Goal: Task Accomplishment & Management: Manage account settings

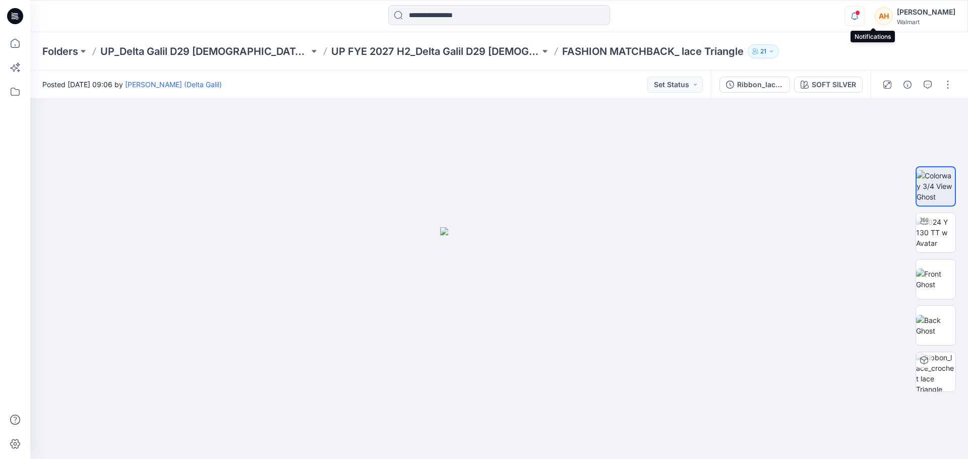
click at [864, 10] on icon "button" at bounding box center [854, 16] width 19 height 20
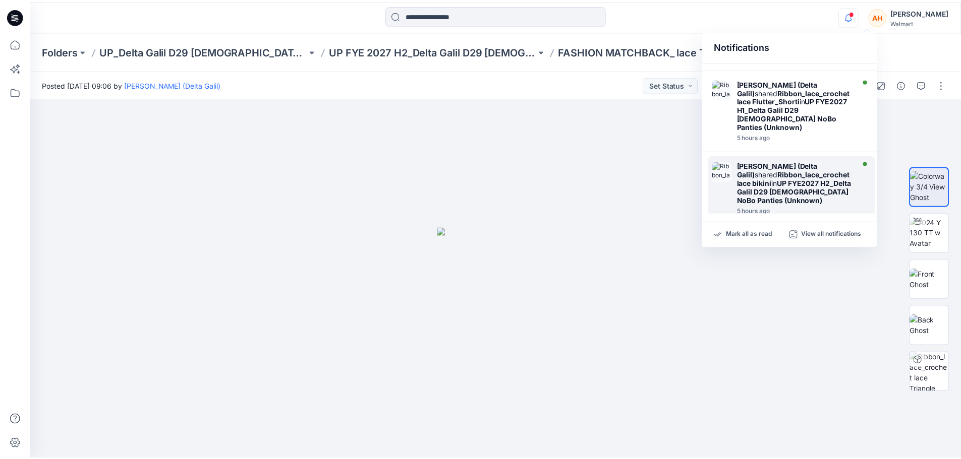
scroll to position [303, 0]
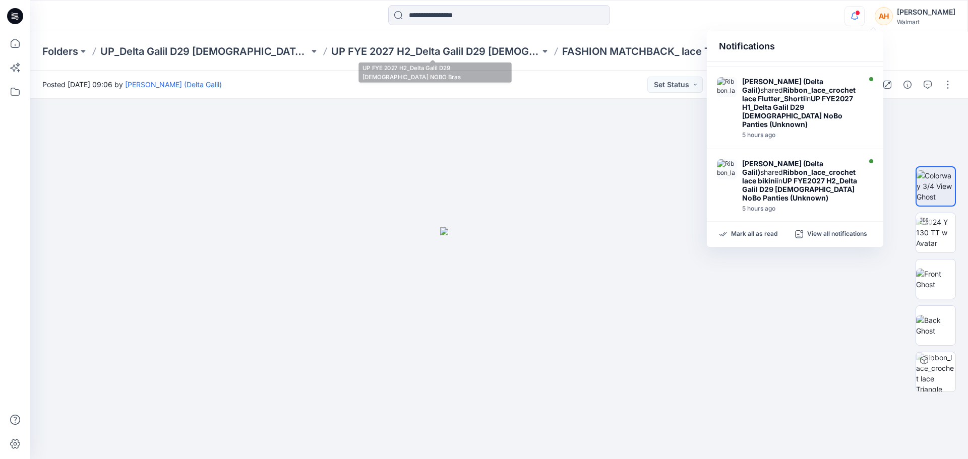
click at [421, 62] on div "Folders UP_Delta Galil D29 Ladies NOBO Intimates UP FYE 2027 H2_Delta Galil D29…" at bounding box center [499, 51] width 938 height 38
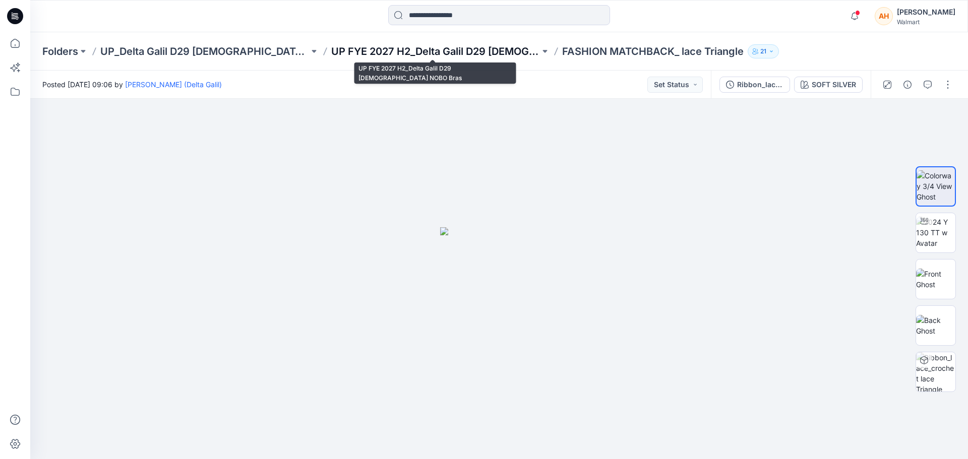
click at [397, 47] on p "UP FYE 2027 H2_Delta Galil D29 Ladies NOBO Bras" at bounding box center [435, 51] width 209 height 14
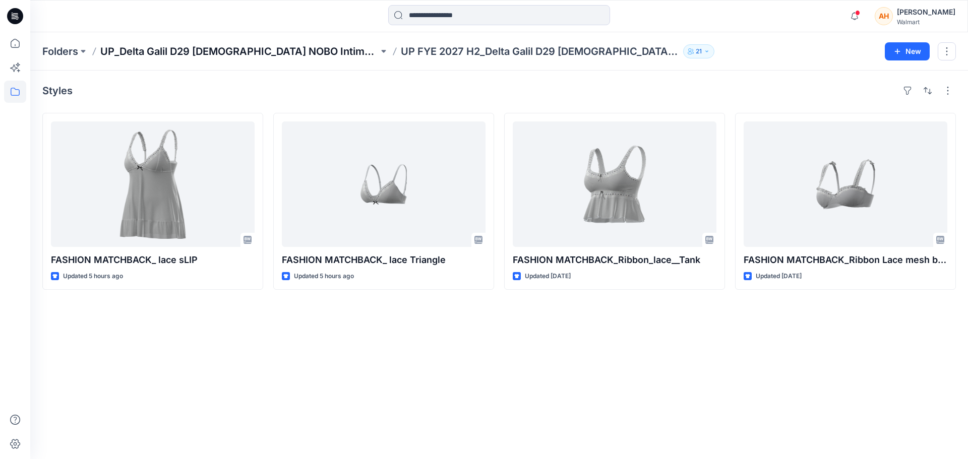
click at [257, 48] on p "UP_Delta Galil D29 [DEMOGRAPHIC_DATA] NOBO Intimates" at bounding box center [239, 51] width 278 height 14
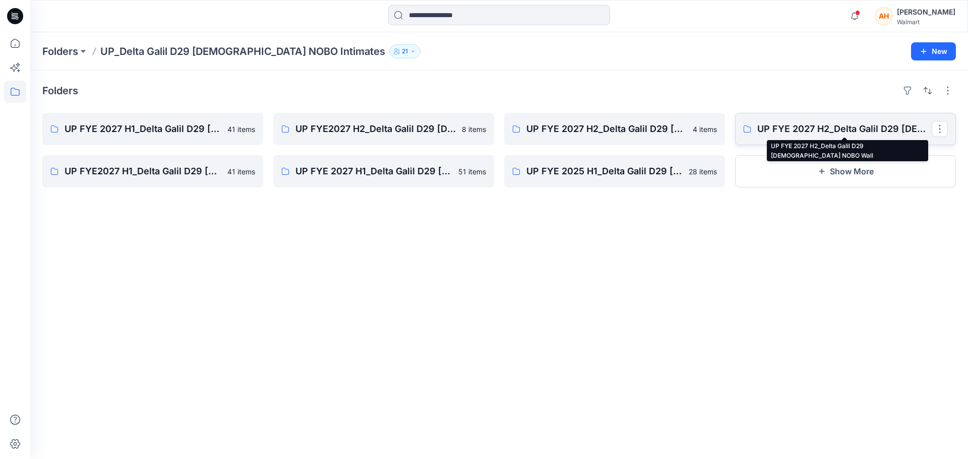
click at [797, 123] on p "UP FYE 2027 H2_Delta Galil D29 Ladies NOBO Wall" at bounding box center [845, 129] width 175 height 14
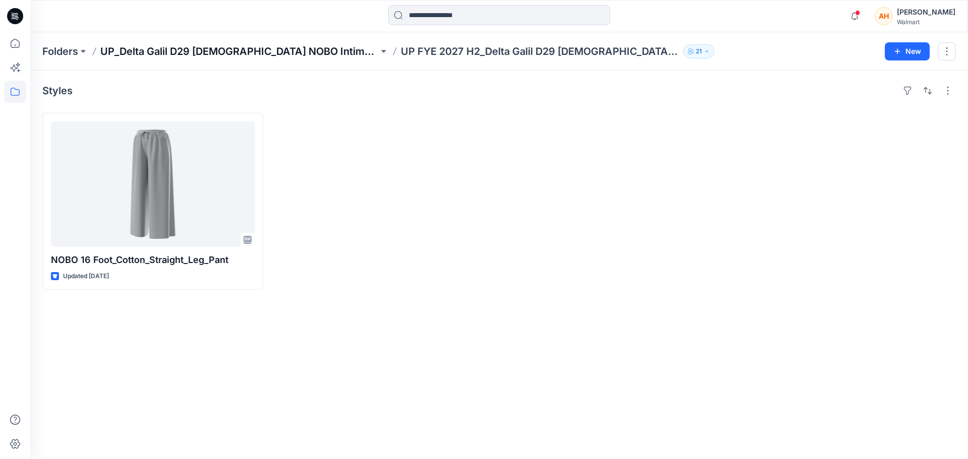
click at [252, 47] on p "UP_Delta Galil D29 [DEMOGRAPHIC_DATA] NOBO Intimates" at bounding box center [239, 51] width 278 height 14
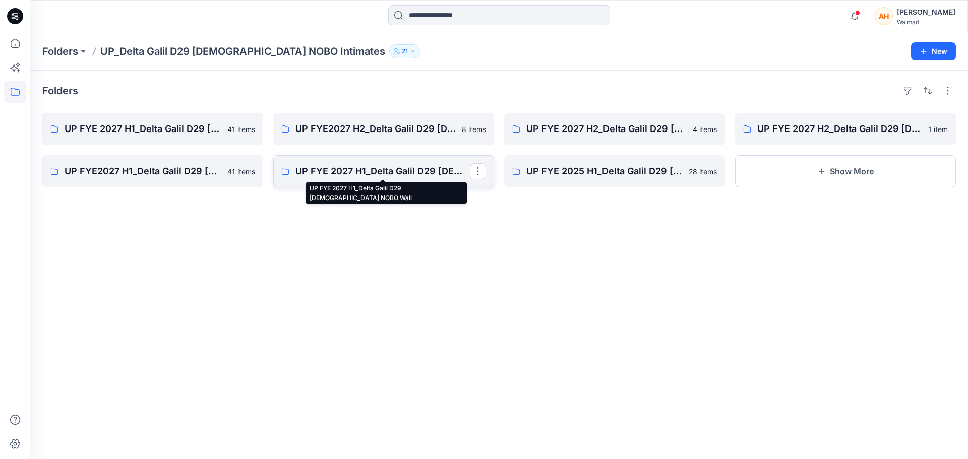
click at [416, 166] on p "UP FYE 2027 H1_Delta Galil D29 Ladies NOBO Wall" at bounding box center [383, 171] width 175 height 14
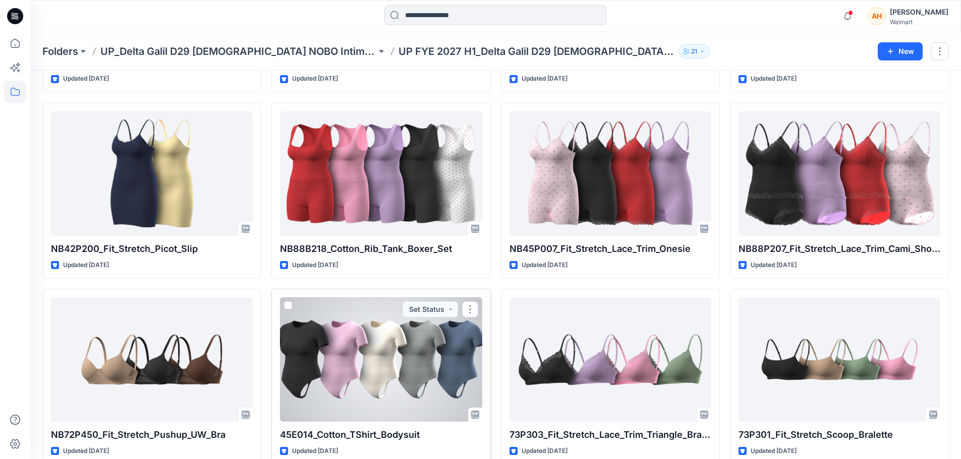
scroll to position [916, 0]
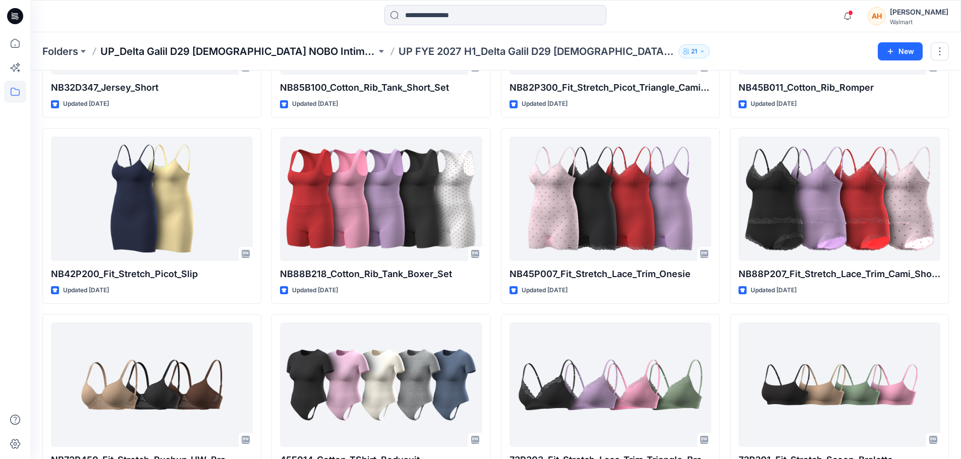
click at [247, 56] on p "UP_Delta Galil D29 [DEMOGRAPHIC_DATA] NOBO Intimates" at bounding box center [238, 51] width 276 height 14
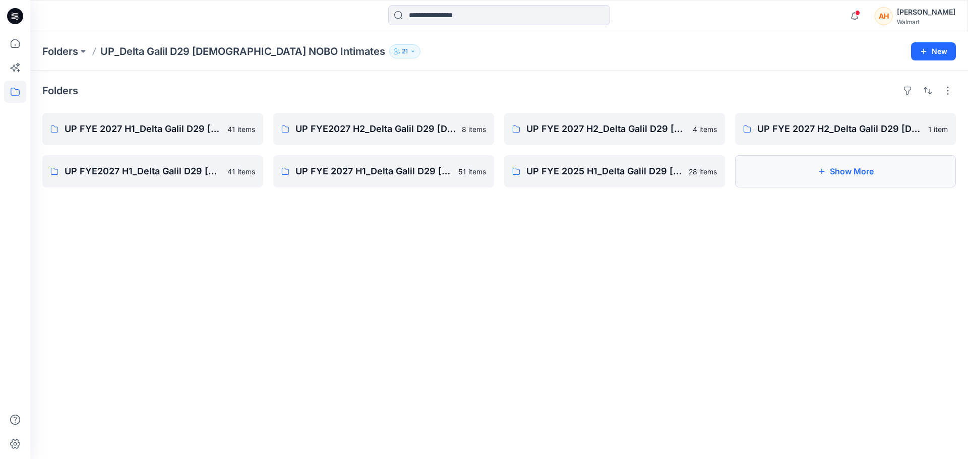
click at [809, 176] on button "Show More" at bounding box center [845, 171] width 221 height 32
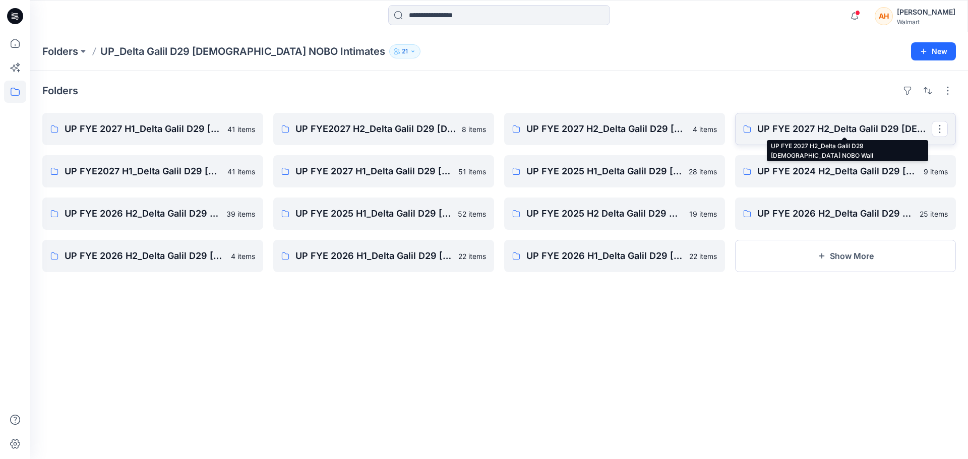
click at [764, 125] on p "UP FYE 2027 H2_Delta Galil D29 Ladies NOBO Wall" at bounding box center [845, 129] width 175 height 14
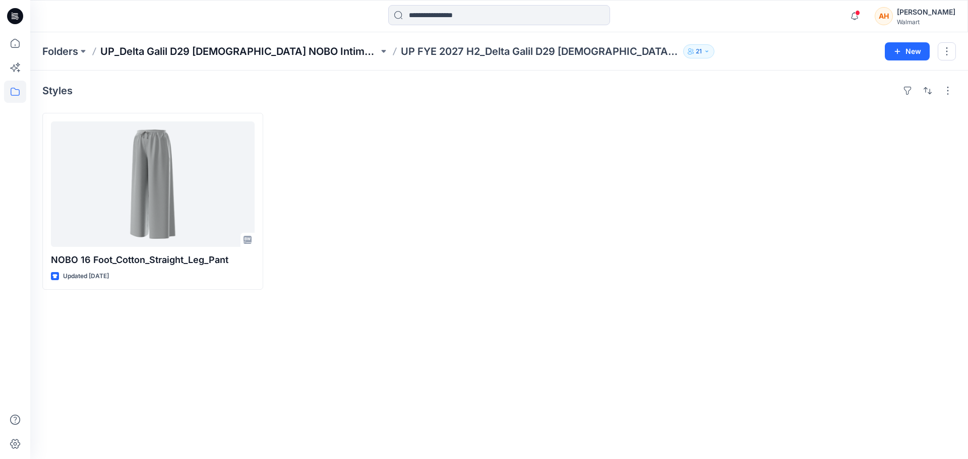
click at [268, 51] on p "UP_Delta Galil D29 [DEMOGRAPHIC_DATA] NOBO Intimates" at bounding box center [239, 51] width 278 height 14
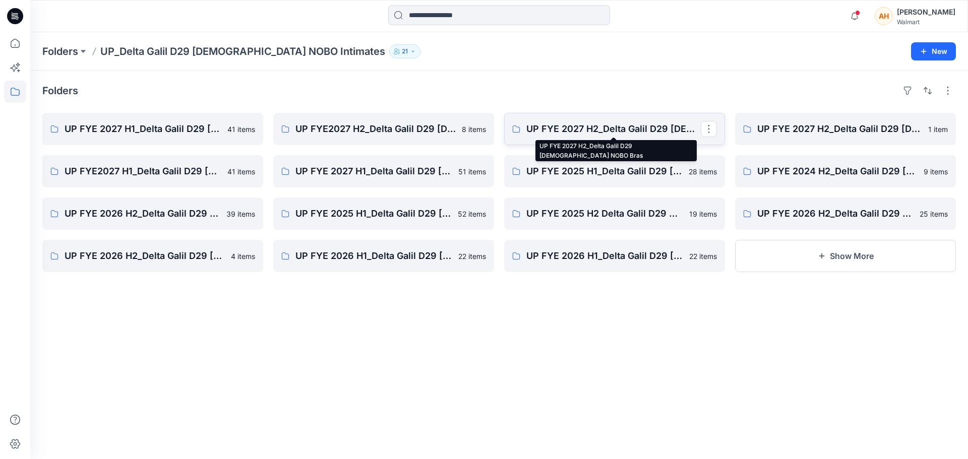
click at [625, 133] on p "UP FYE 2027 H2_Delta Galil D29 Ladies NOBO Bras" at bounding box center [614, 129] width 175 height 14
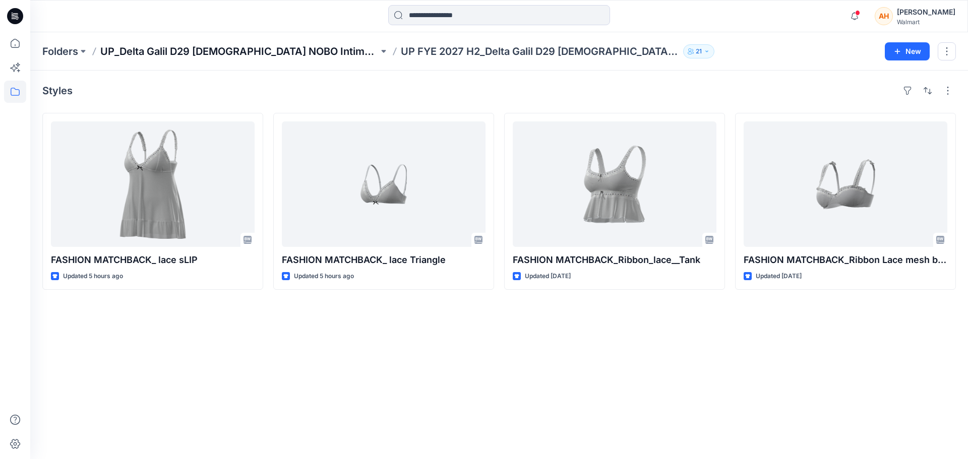
click at [234, 55] on p "UP_Delta Galil D29 [DEMOGRAPHIC_DATA] NOBO Intimates" at bounding box center [239, 51] width 278 height 14
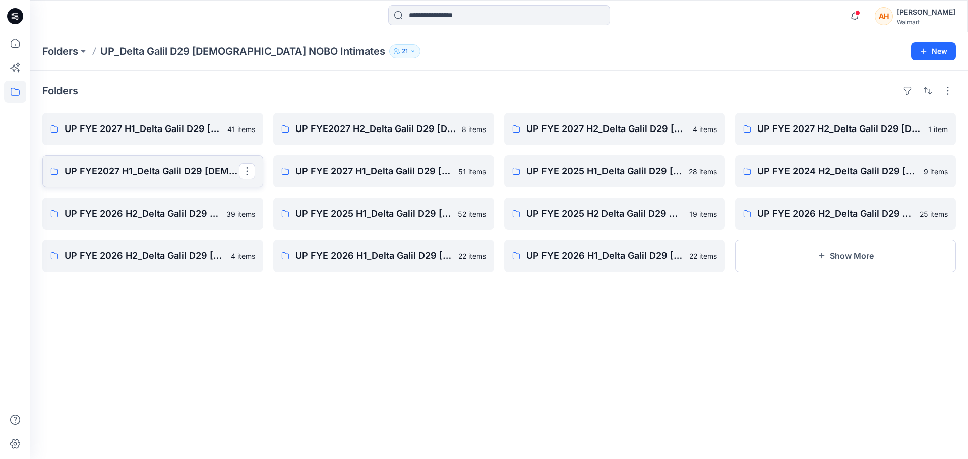
click at [66, 167] on p "UP FYE2027 H1_Delta Galil D29 Ladies NoBo Panties" at bounding box center [152, 171] width 175 height 14
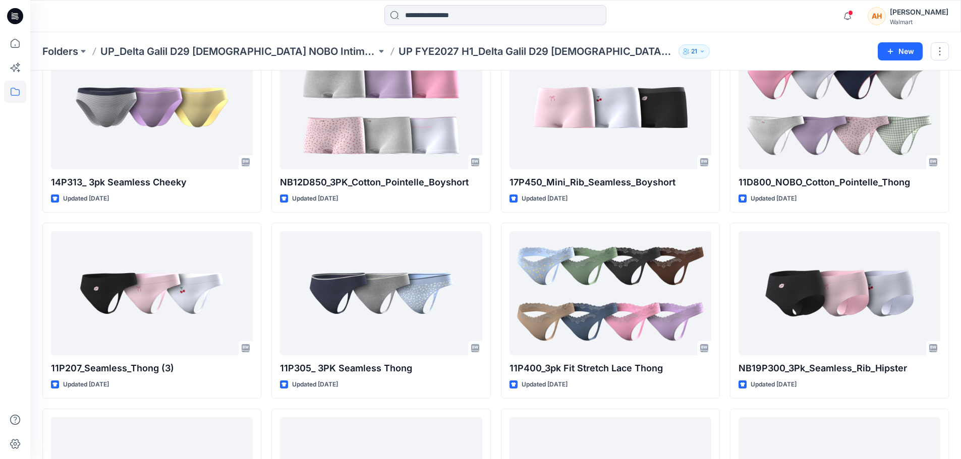
scroll to position [443, 0]
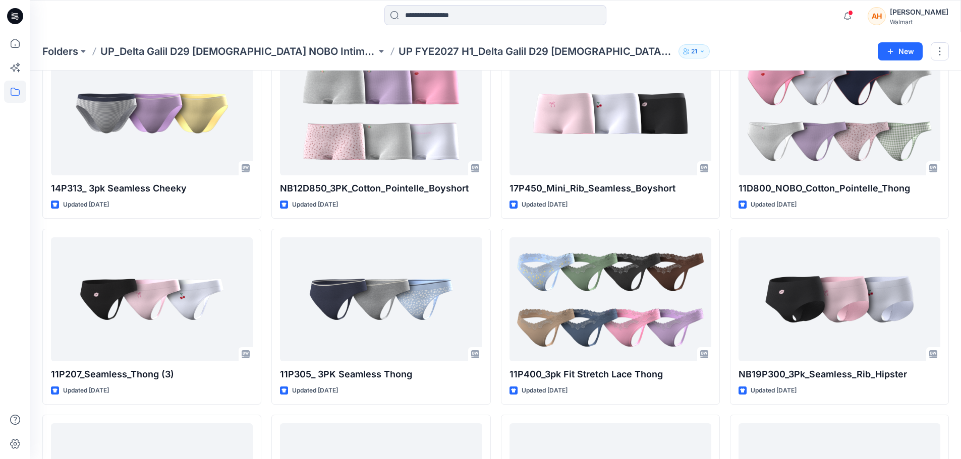
click at [264, 47] on p "UP_Delta Galil D29 [DEMOGRAPHIC_DATA] NOBO Intimates" at bounding box center [238, 51] width 276 height 14
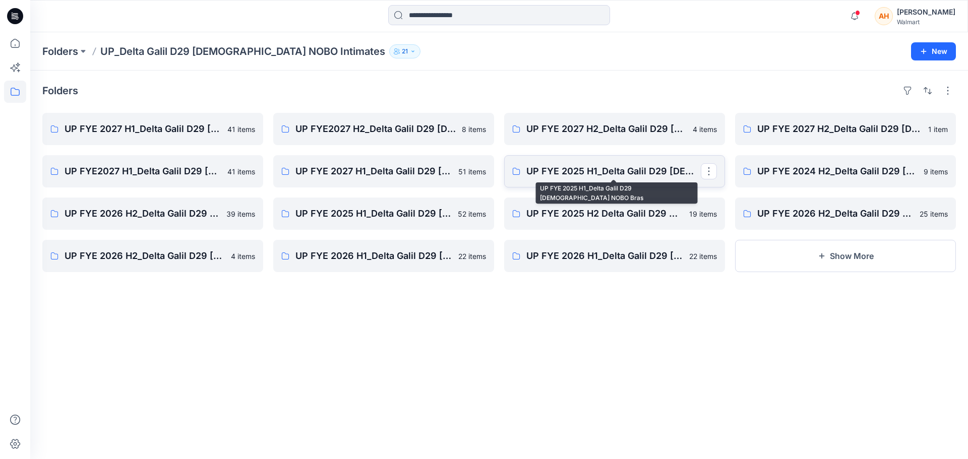
click at [533, 168] on p "UP FYE 2025 H1_Delta Galil D29 Ladies NOBO Bras" at bounding box center [614, 171] width 175 height 14
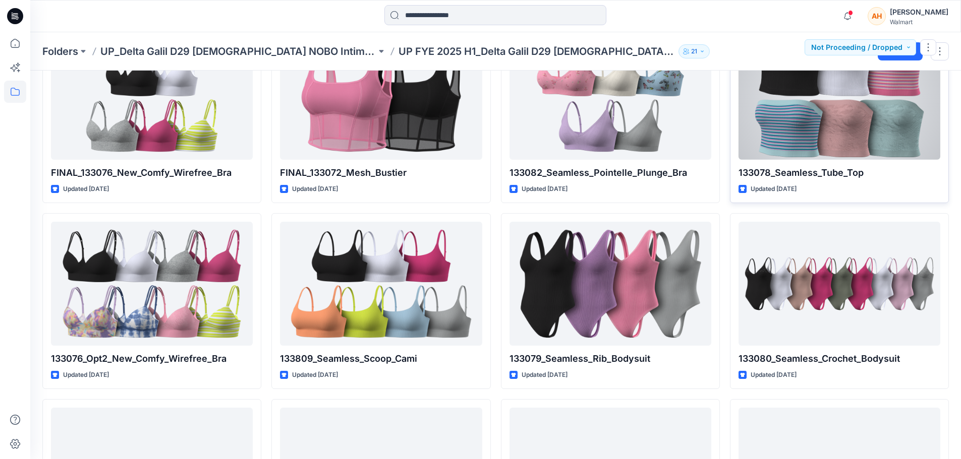
scroll to position [452, 0]
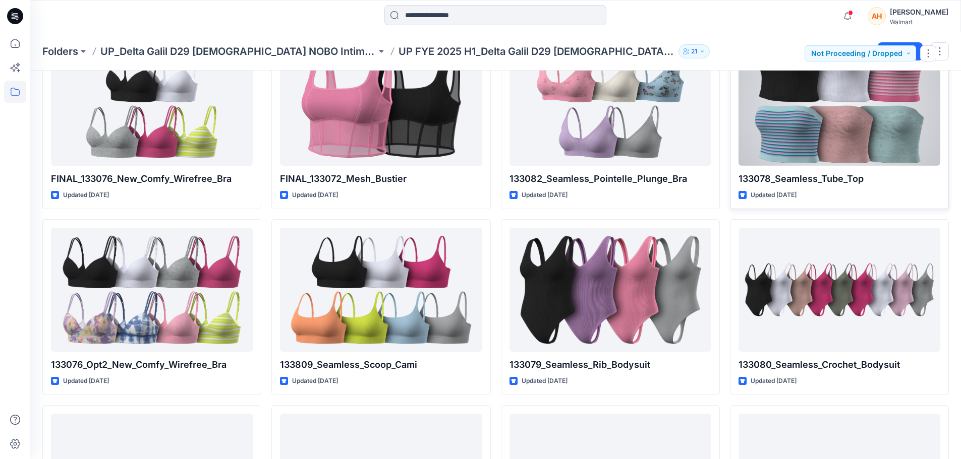
click at [789, 149] on div at bounding box center [839, 103] width 202 height 125
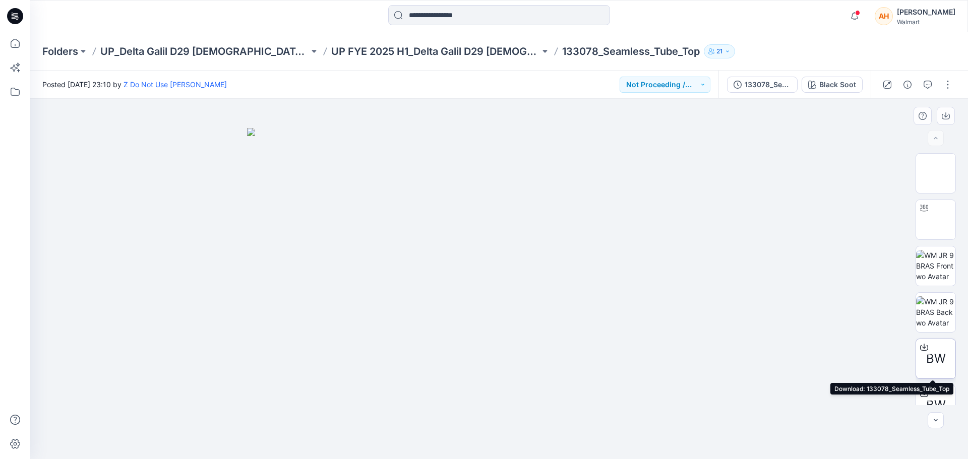
click at [925, 347] on icon at bounding box center [924, 347] width 8 height 8
click at [445, 43] on div "Folders UP_Delta Galil D29 Ladies NOBO Intimates UP FYE 2025 H1_Delta Galil D29…" at bounding box center [499, 51] width 938 height 38
click at [436, 39] on div "Folders UP_Delta Galil D29 Ladies NOBO Intimates UP FYE 2025 H1_Delta Galil D29…" at bounding box center [499, 51] width 938 height 38
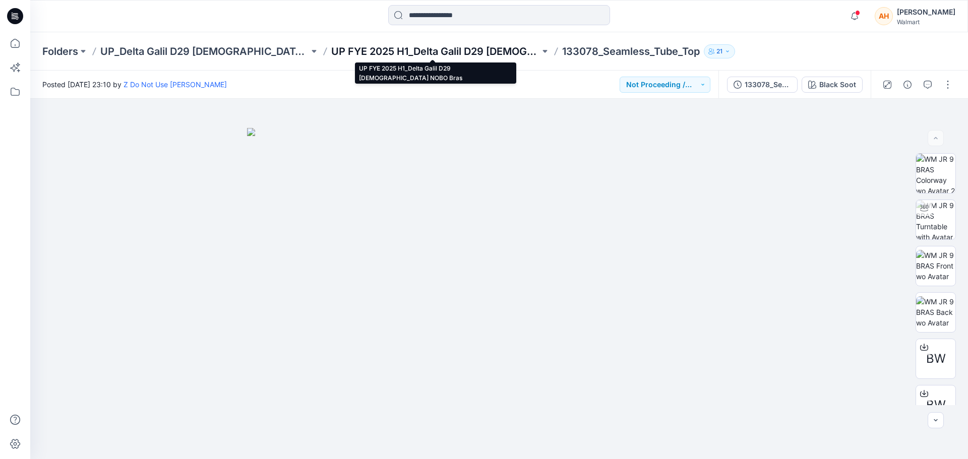
click at [450, 52] on p "UP FYE 2025 H1_Delta Galil D29 Ladies NOBO Bras" at bounding box center [435, 51] width 209 height 14
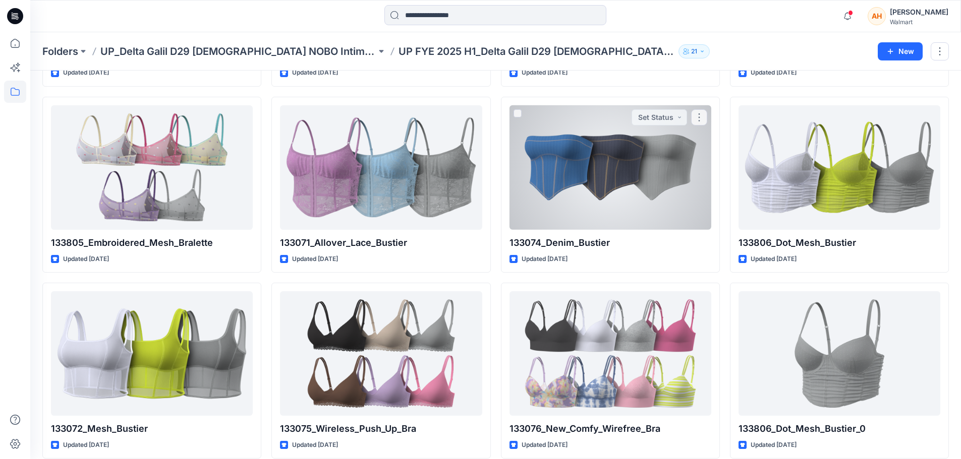
scroll to position [959, 0]
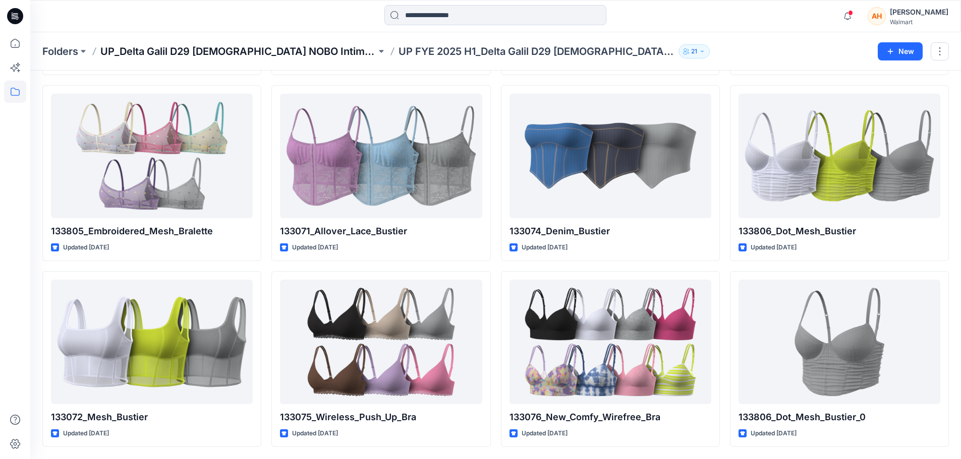
click at [205, 48] on p "UP_Delta Galil D29 [DEMOGRAPHIC_DATA] NOBO Intimates" at bounding box center [238, 51] width 276 height 14
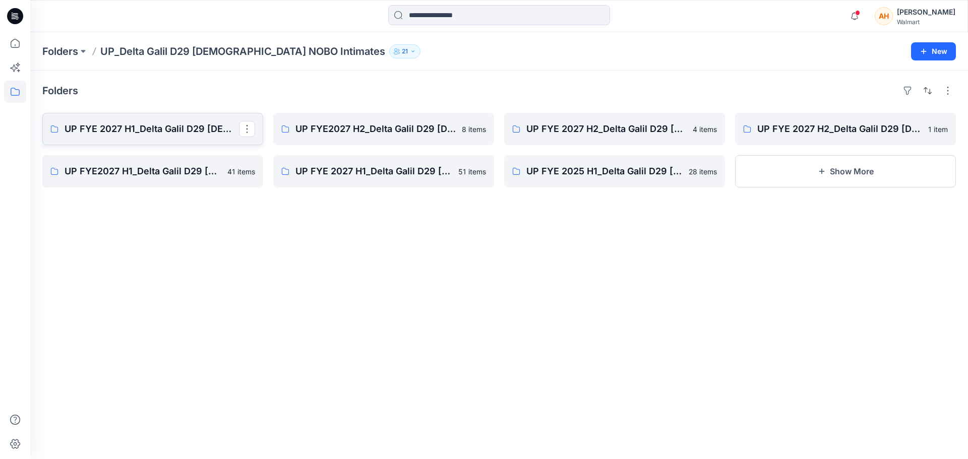
click at [91, 132] on p "UP FYE 2027 H1_Delta Galil D29 [DEMOGRAPHIC_DATA] NOBO Bras" at bounding box center [152, 129] width 175 height 14
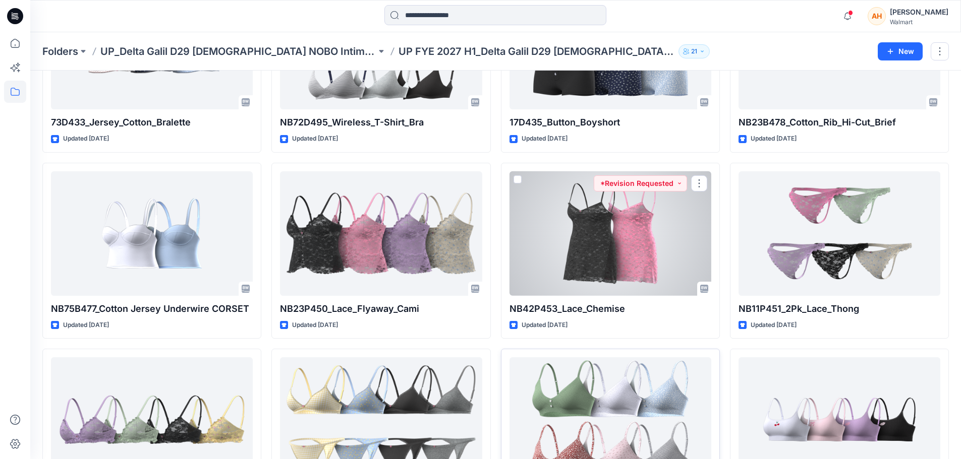
scroll to position [960, 0]
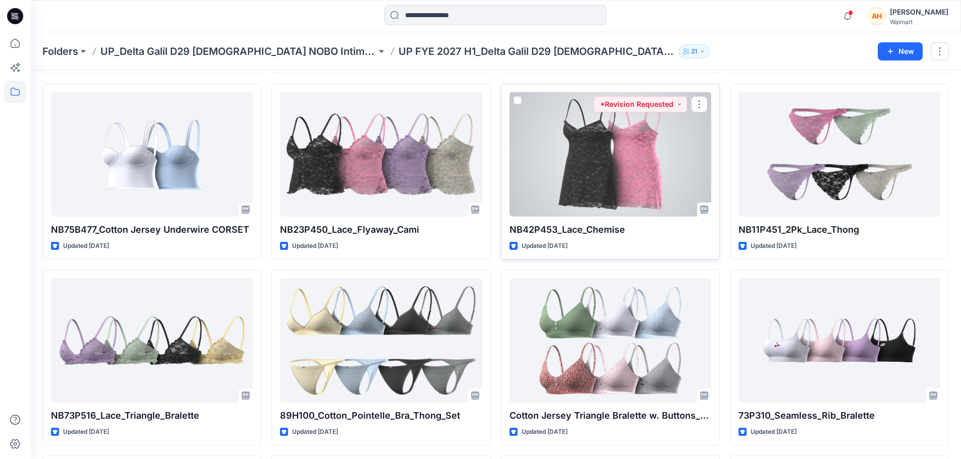
click at [658, 149] on div at bounding box center [610, 154] width 202 height 125
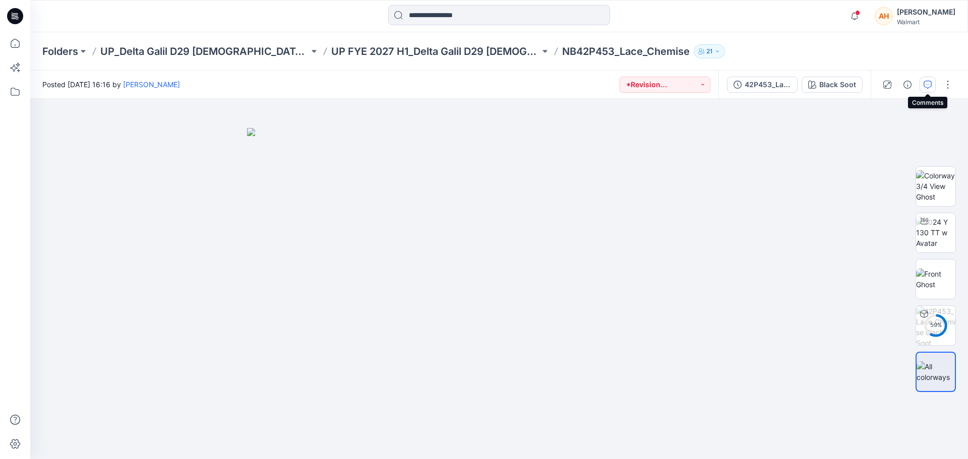
click at [922, 88] on button "button" at bounding box center [928, 85] width 16 height 16
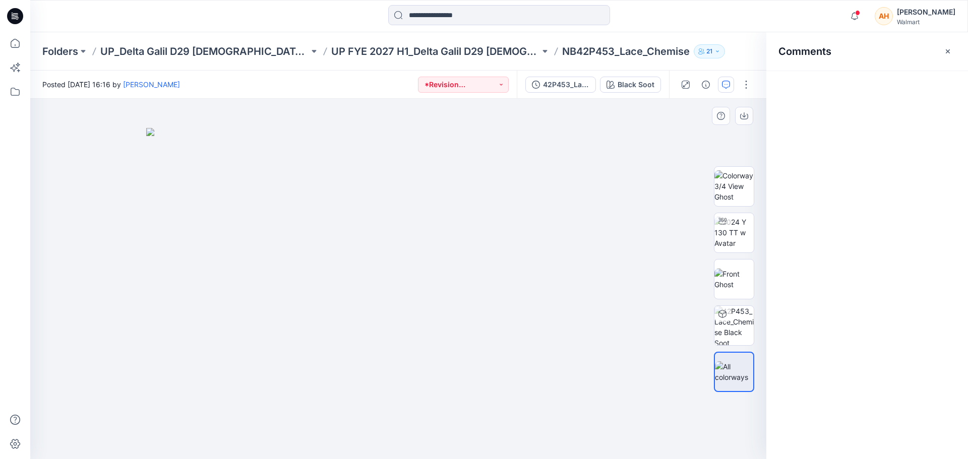
click at [663, 144] on div at bounding box center [398, 279] width 736 height 361
click at [942, 53] on button "button" at bounding box center [948, 51] width 16 height 16
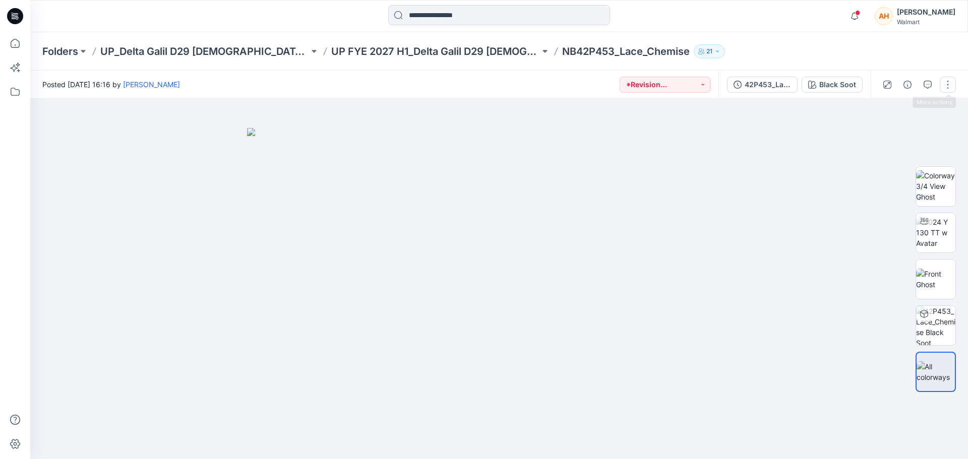
click at [950, 86] on button "button" at bounding box center [948, 85] width 16 height 16
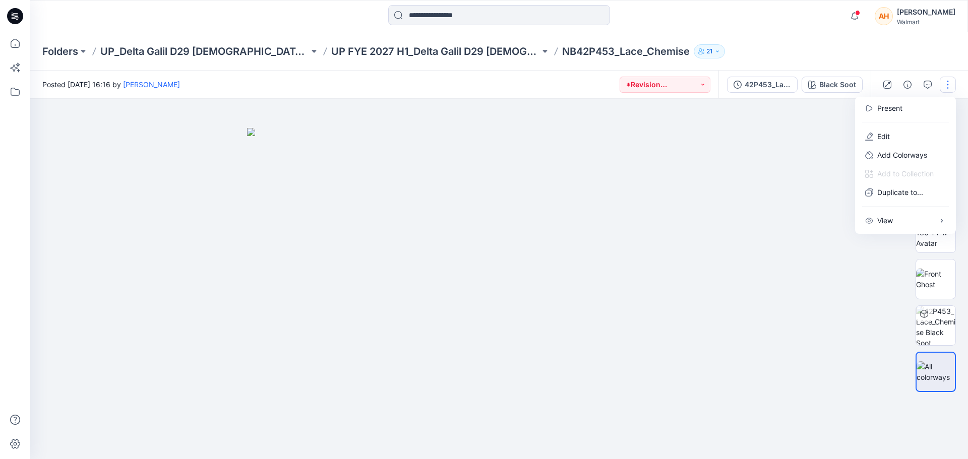
click at [745, 147] on img at bounding box center [499, 294] width 504 height 332
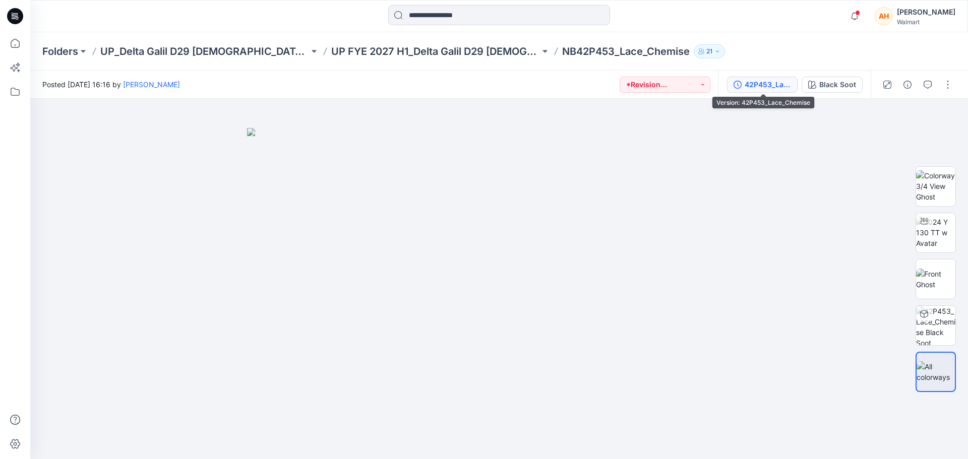
click at [784, 82] on div "42P453_Lace_Chemise" at bounding box center [768, 84] width 46 height 11
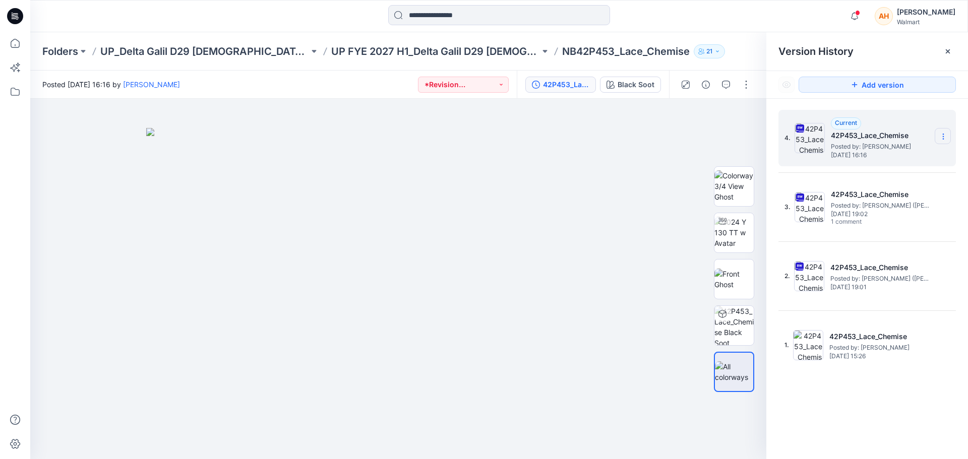
click at [941, 138] on icon at bounding box center [944, 137] width 8 height 8
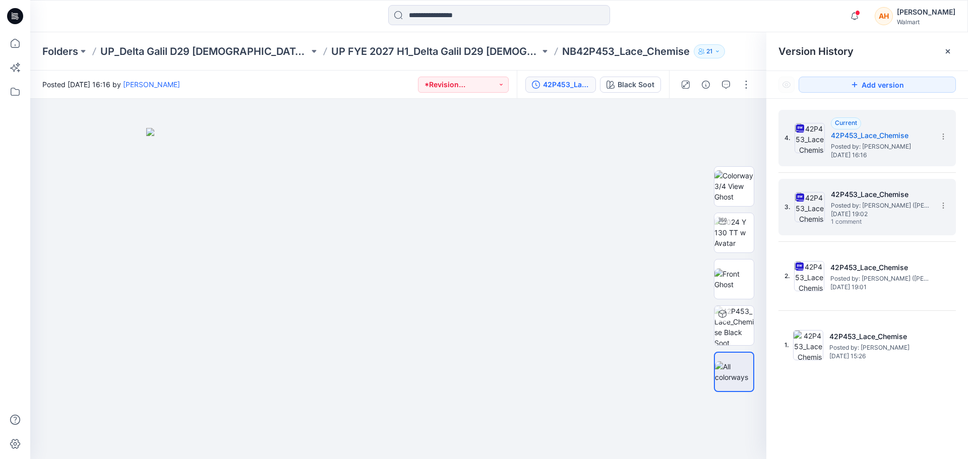
click at [806, 200] on img at bounding box center [810, 207] width 30 height 30
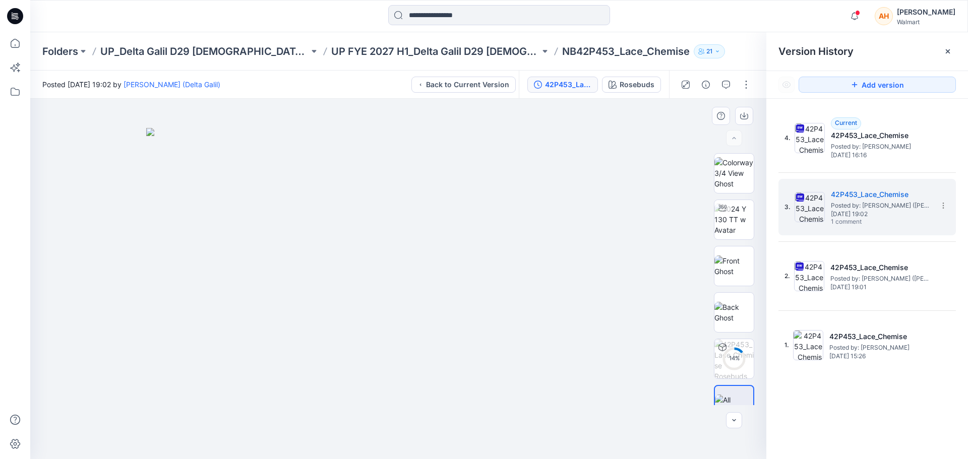
click at [612, 204] on img at bounding box center [398, 294] width 504 height 332
click at [956, 54] on div "Version History" at bounding box center [868, 51] width 202 height 38
click at [947, 47] on icon at bounding box center [948, 51] width 8 height 8
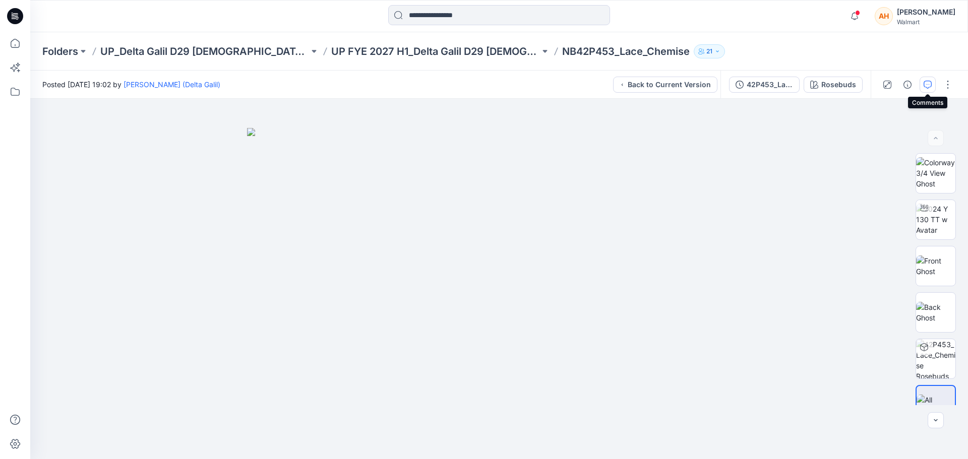
click at [927, 82] on icon "button" at bounding box center [928, 85] width 8 height 8
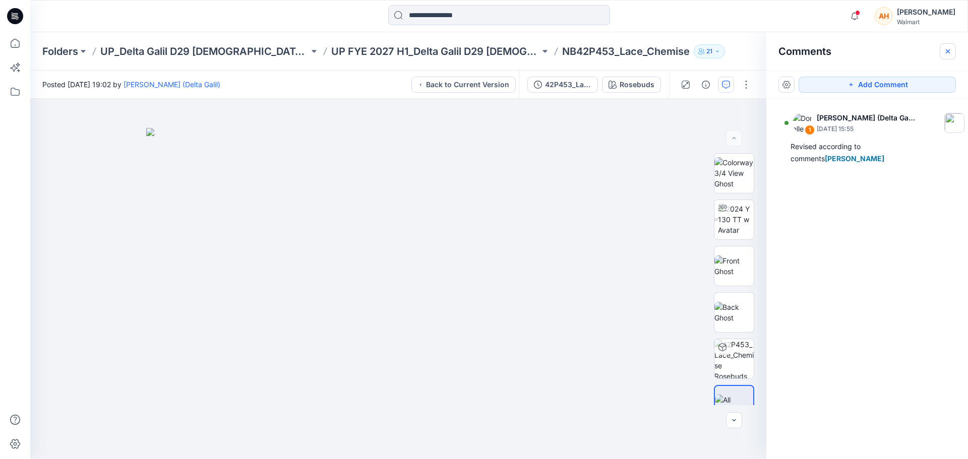
click at [949, 55] on button "button" at bounding box center [948, 51] width 16 height 16
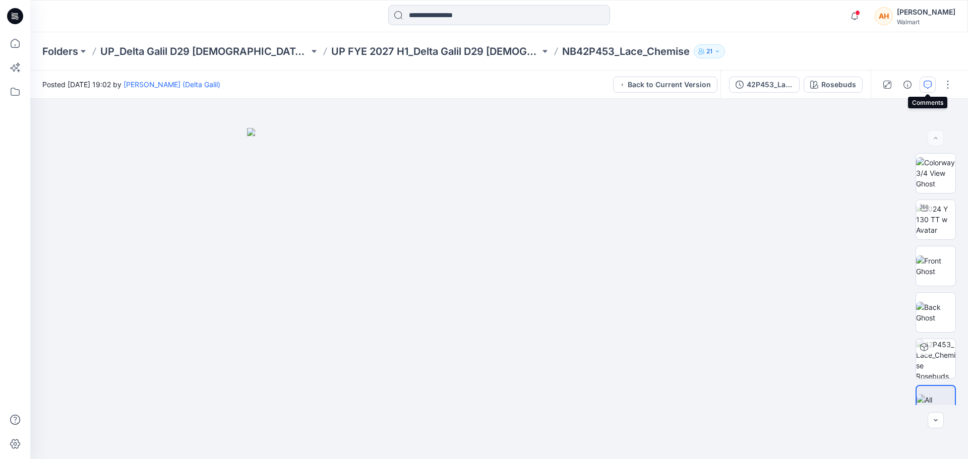
click at [924, 85] on icon "button" at bounding box center [928, 85] width 8 height 8
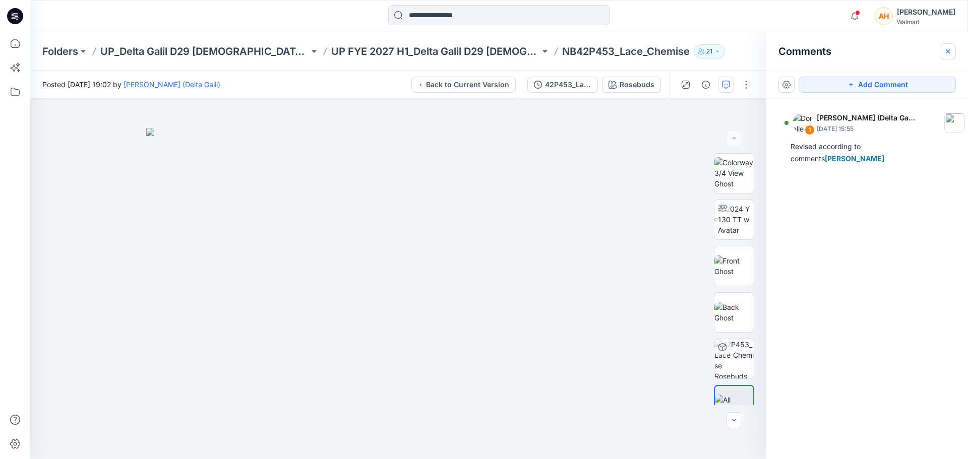
click at [955, 46] on button "button" at bounding box center [948, 51] width 16 height 16
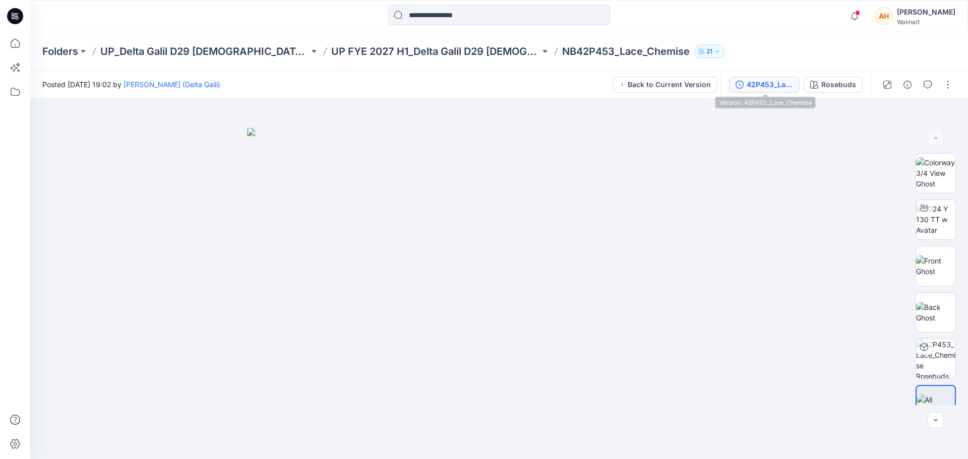
click at [738, 84] on icon "button" at bounding box center [740, 85] width 8 height 8
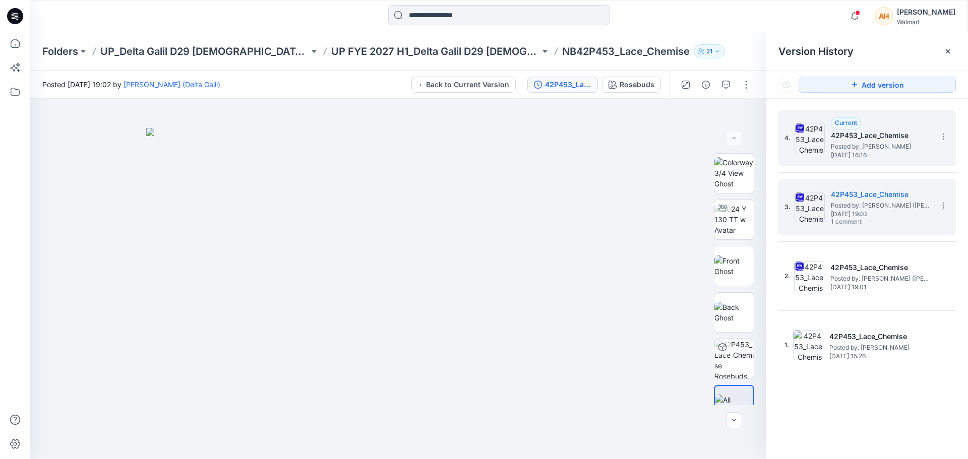
drag, startPoint x: 822, startPoint y: 141, endPoint x: 829, endPoint y: 133, distance: 10.7
click at [826, 139] on div "4. Current 42P453_Lace_Chemise Posted by: Anya Haber Monday, June 30, 2025 16:16" at bounding box center [860, 138] width 151 height 48
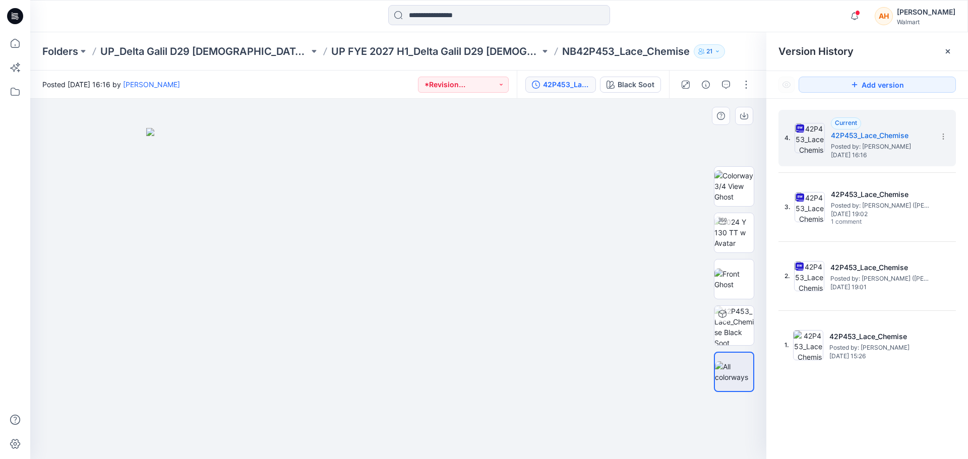
click at [646, 180] on img at bounding box center [398, 294] width 504 height 332
click at [750, 82] on button "button" at bounding box center [746, 85] width 16 height 16
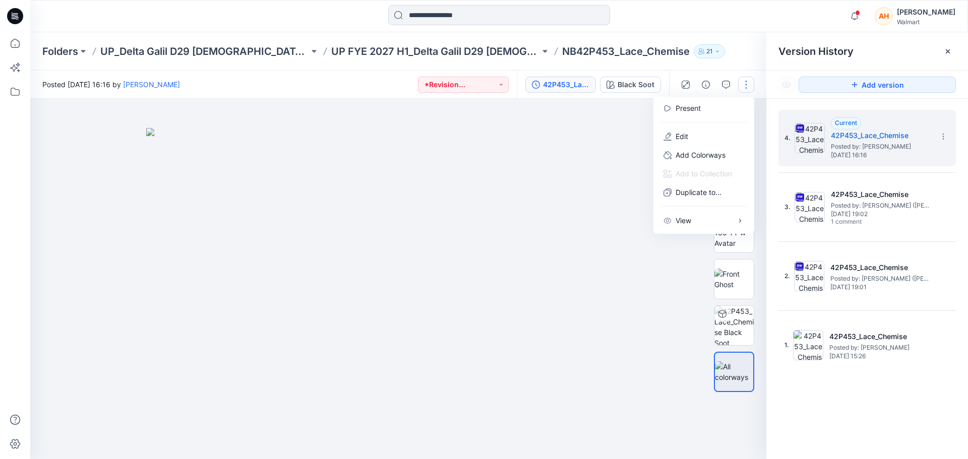
click at [597, 174] on img at bounding box center [398, 294] width 504 height 332
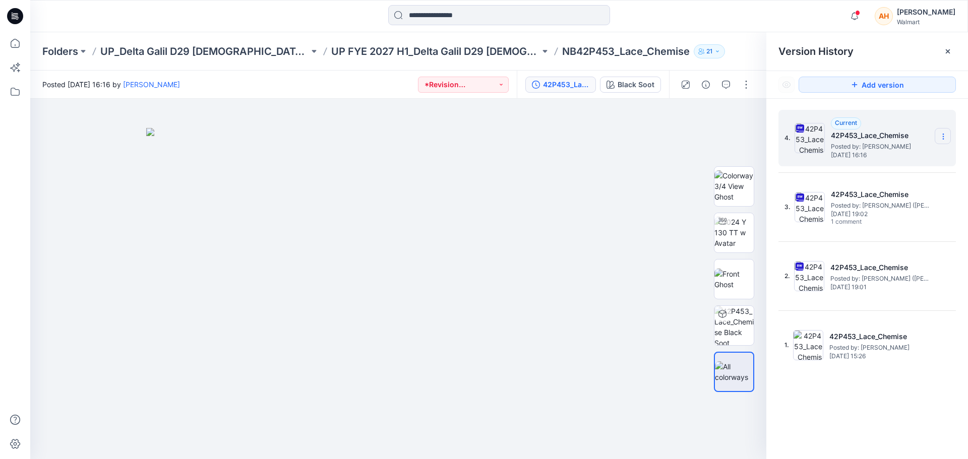
click at [947, 134] on icon at bounding box center [944, 137] width 8 height 8
click at [909, 149] on div "Download Source BW File" at bounding box center [889, 156] width 117 height 20
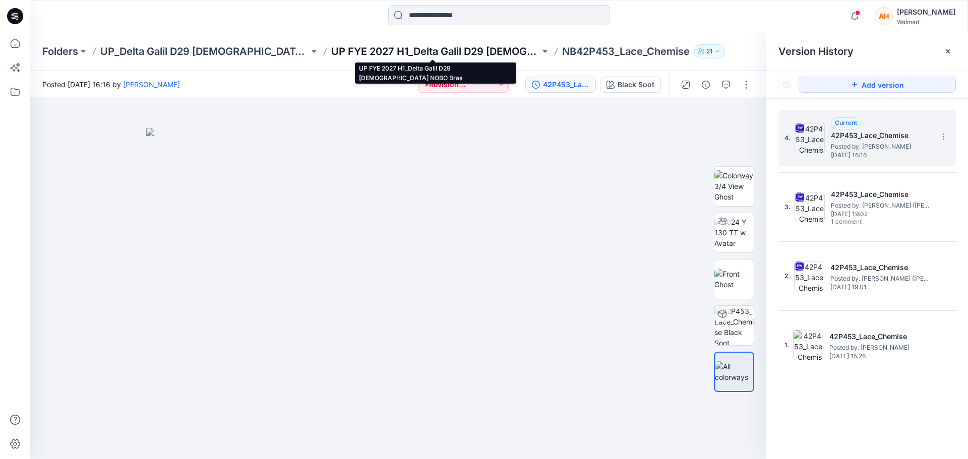
click at [518, 58] on p "UP FYE 2027 H1_Delta Galil D29 [DEMOGRAPHIC_DATA] NOBO Bras" at bounding box center [435, 51] width 209 height 14
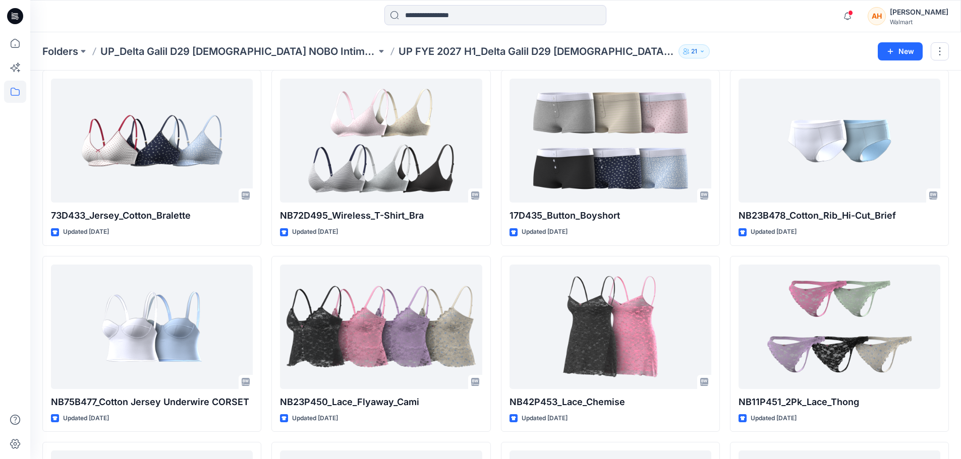
scroll to position [857, 0]
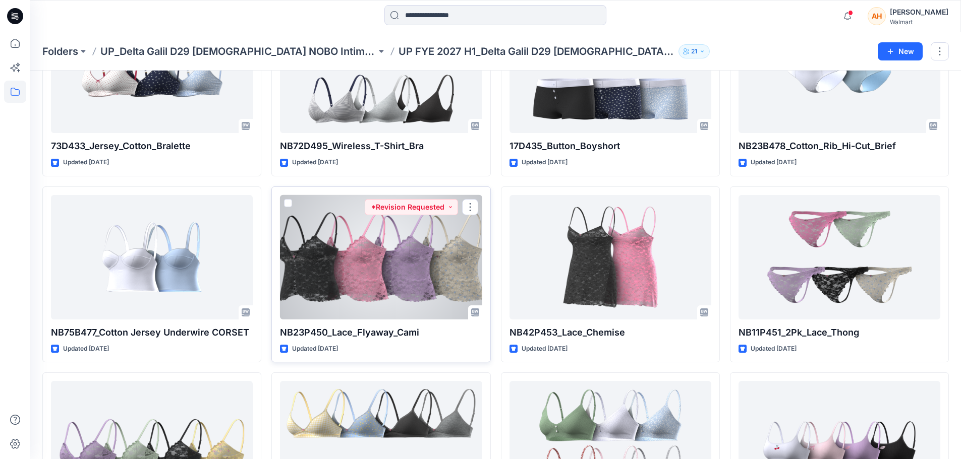
click at [376, 258] on div at bounding box center [381, 257] width 202 height 125
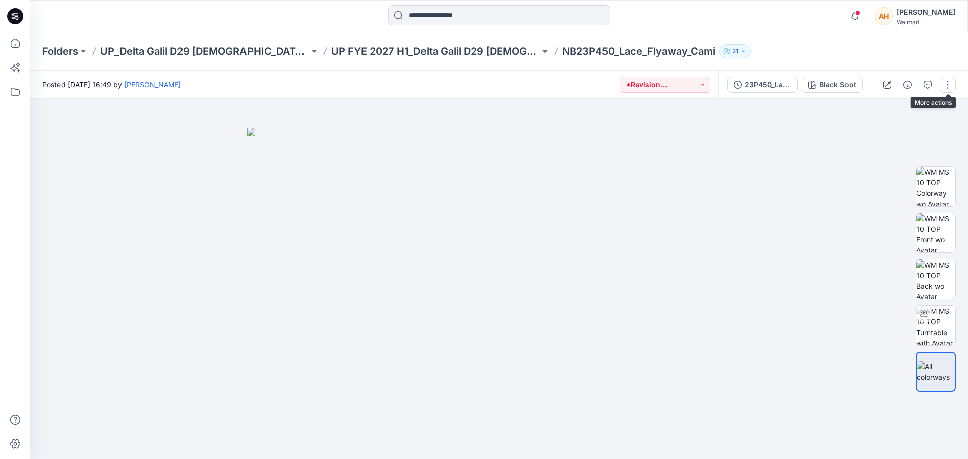
click at [946, 85] on button "button" at bounding box center [948, 85] width 16 height 16
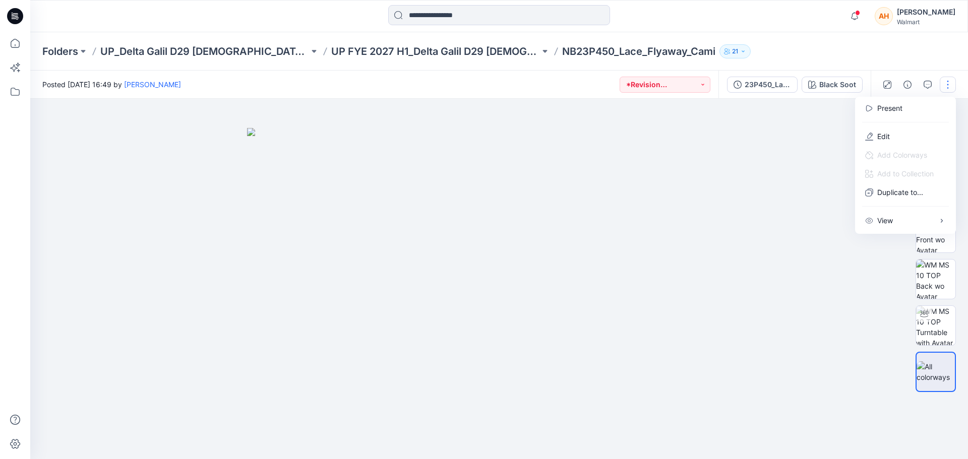
click at [944, 85] on button "button" at bounding box center [948, 85] width 16 height 16
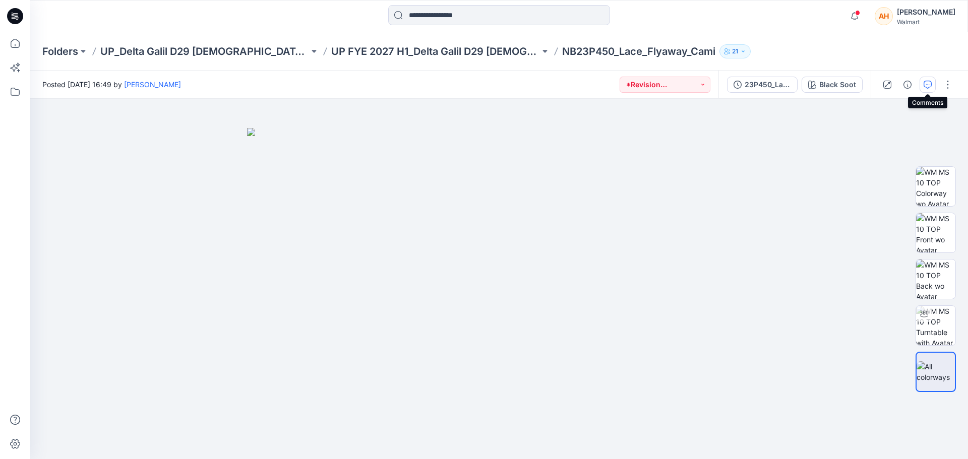
click at [929, 87] on icon "button" at bounding box center [928, 85] width 8 height 8
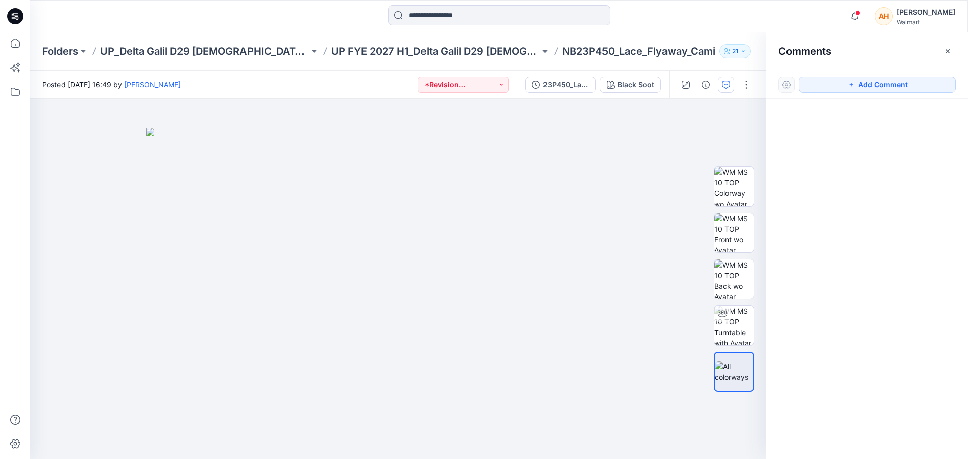
click at [929, 87] on button "Add Comment" at bounding box center [877, 85] width 157 height 16
click at [952, 48] on icon "button" at bounding box center [948, 51] width 8 height 8
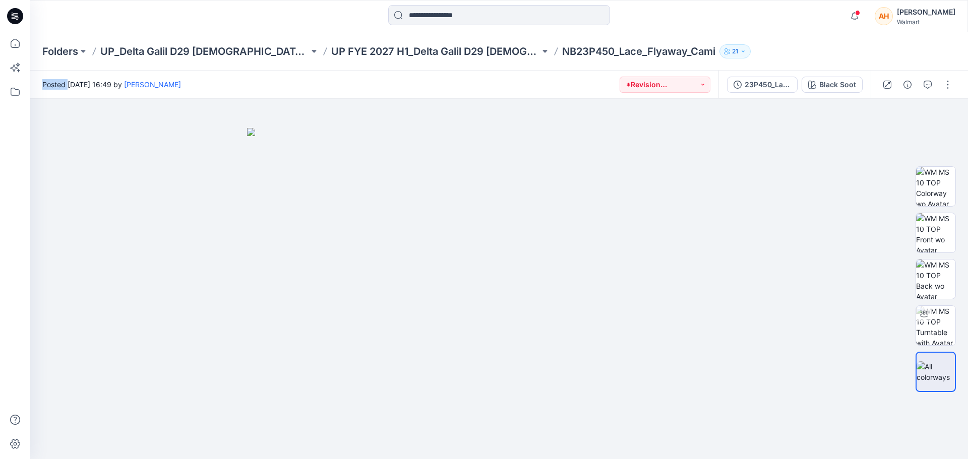
click at [952, 48] on div "Folders UP_Delta Galil D29 Ladies NOBO Intimates UP FYE 2027 H1_Delta Galil D29…" at bounding box center [499, 51] width 938 height 38
click at [945, 86] on button "button" at bounding box center [948, 85] width 16 height 16
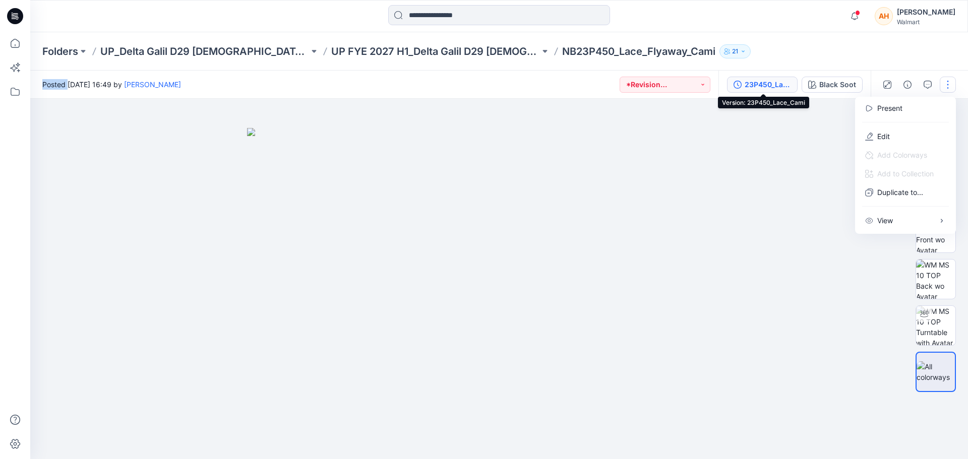
click at [739, 86] on icon "button" at bounding box center [738, 85] width 8 height 8
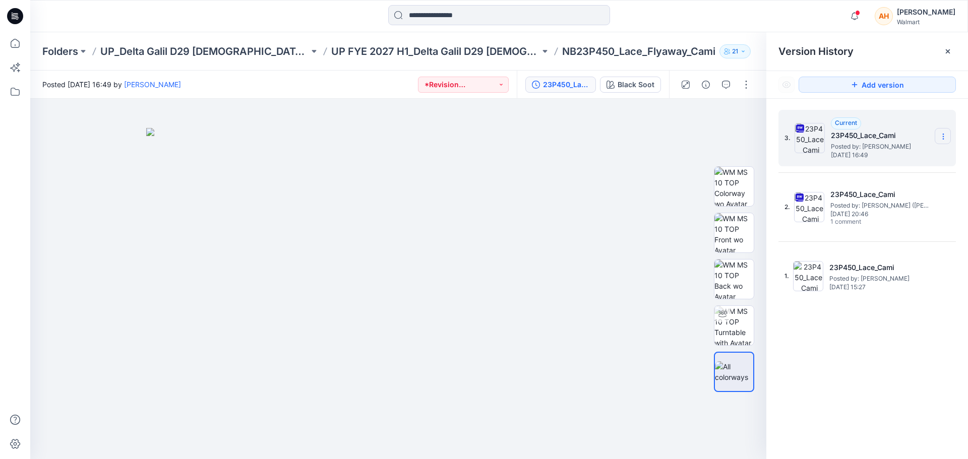
click at [940, 141] on icon at bounding box center [944, 137] width 8 height 8
click at [890, 152] on span "Download Source BW File" at bounding box center [892, 156] width 84 height 12
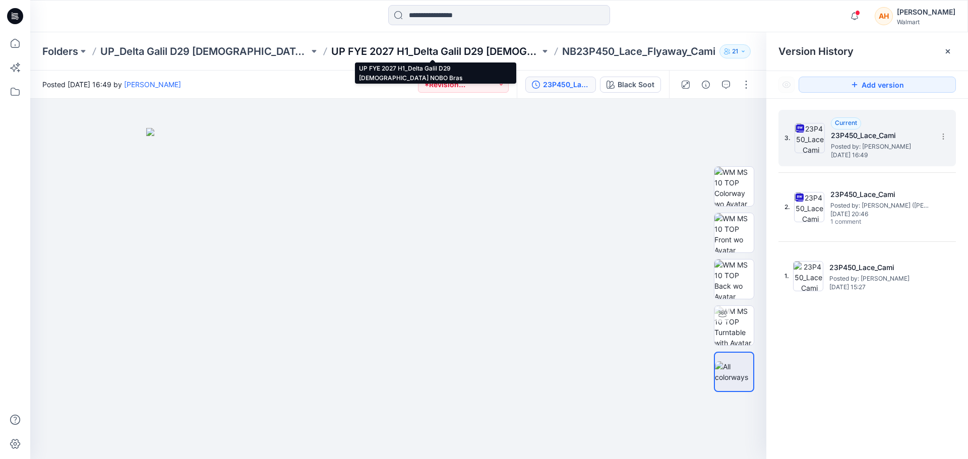
click at [334, 46] on p "UP FYE 2027 H1_Delta Galil D29 [DEMOGRAPHIC_DATA] NOBO Bras" at bounding box center [435, 51] width 209 height 14
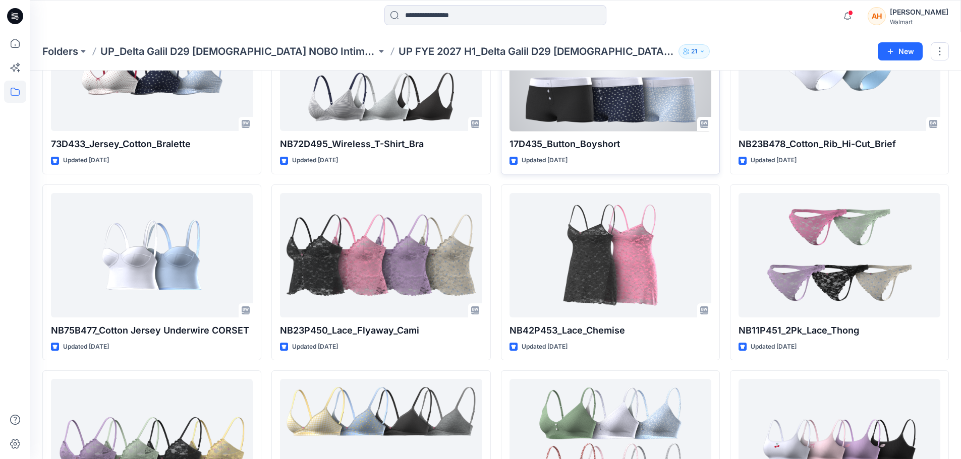
scroll to position [908, 0]
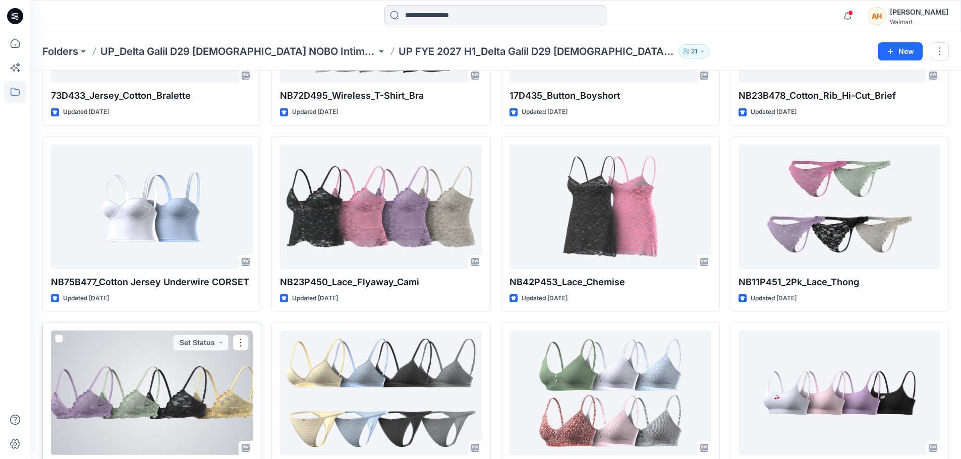
click at [177, 366] on div at bounding box center [152, 393] width 202 height 125
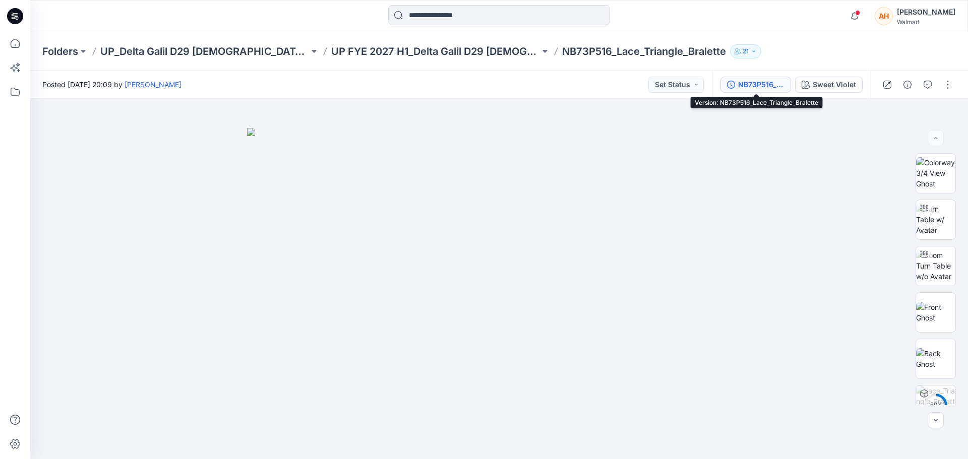
click at [754, 90] on button "NB73P516_Lace_Triangle_Bralette" at bounding box center [756, 85] width 71 height 16
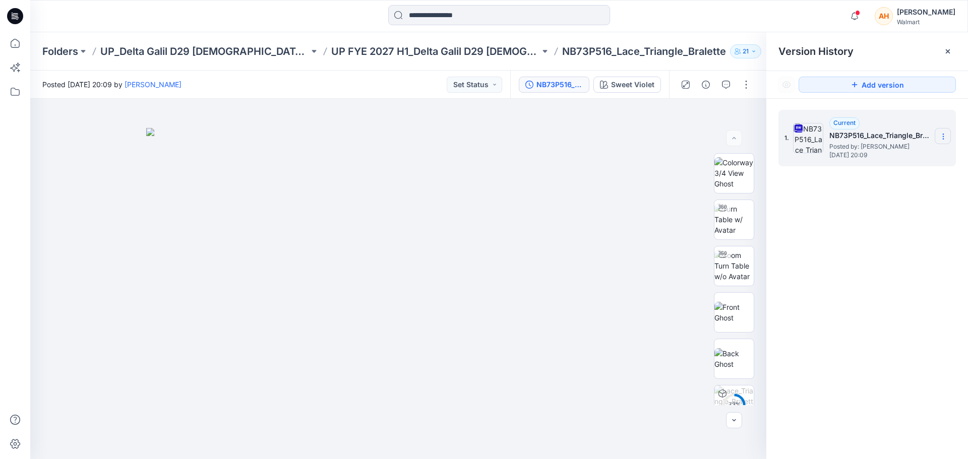
click at [946, 140] on icon at bounding box center [944, 137] width 8 height 8
click at [884, 161] on span "Download Source BW File" at bounding box center [892, 156] width 84 height 12
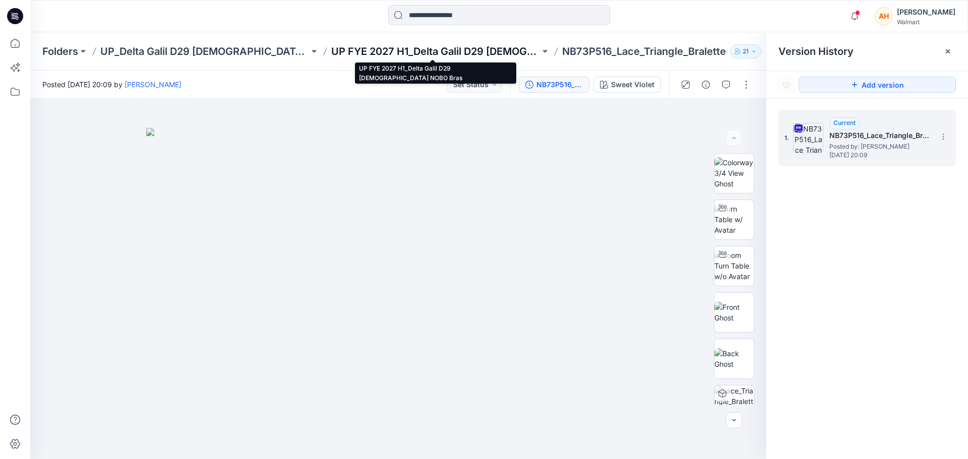
click at [478, 57] on p "UP FYE 2027 H1_Delta Galil D29 [DEMOGRAPHIC_DATA] NOBO Bras" at bounding box center [435, 51] width 209 height 14
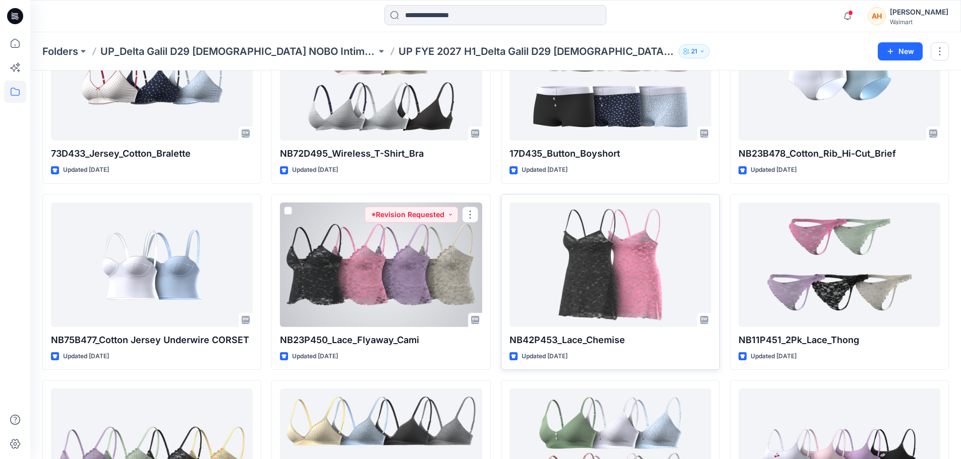
scroll to position [857, 0]
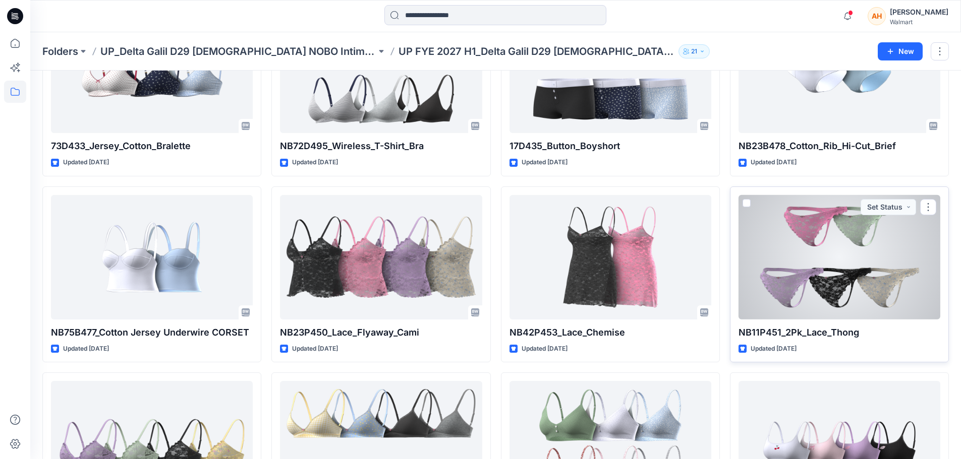
click at [771, 277] on div at bounding box center [839, 257] width 202 height 125
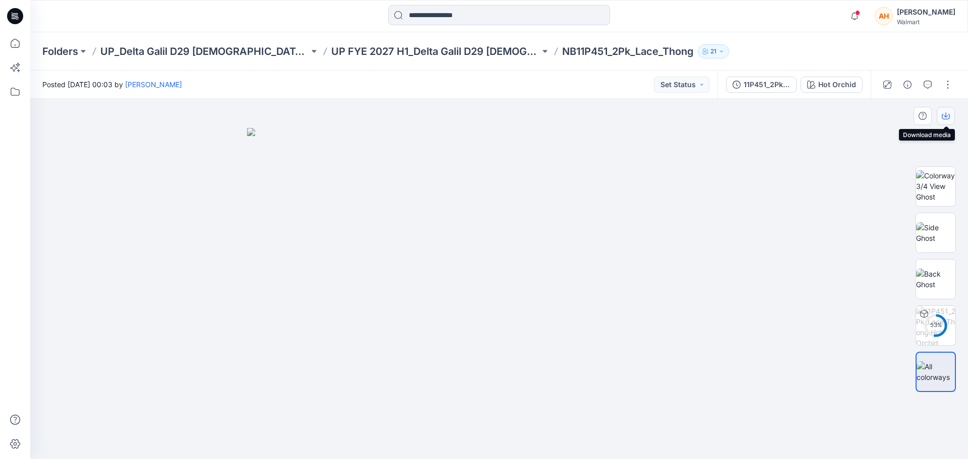
click at [944, 112] on icon "button" at bounding box center [946, 116] width 8 height 8
click at [941, 78] on button "button" at bounding box center [948, 85] width 16 height 16
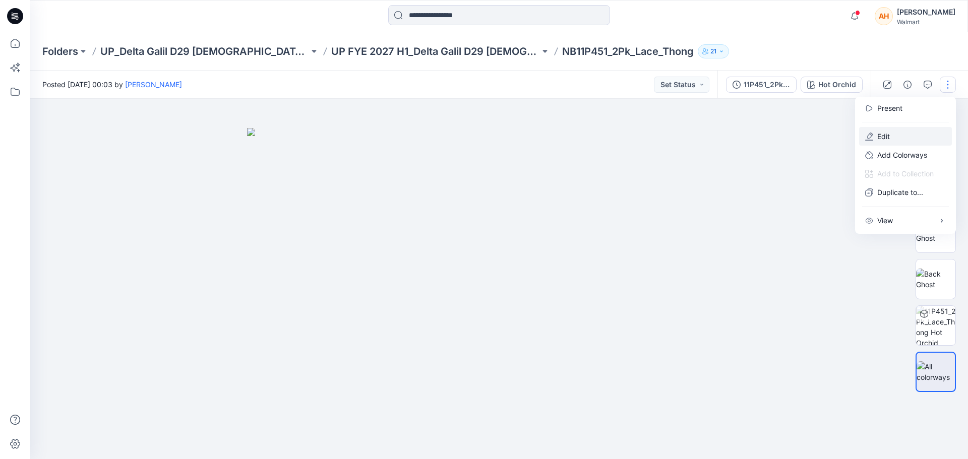
click at [874, 139] on button "Edit" at bounding box center [905, 136] width 93 height 19
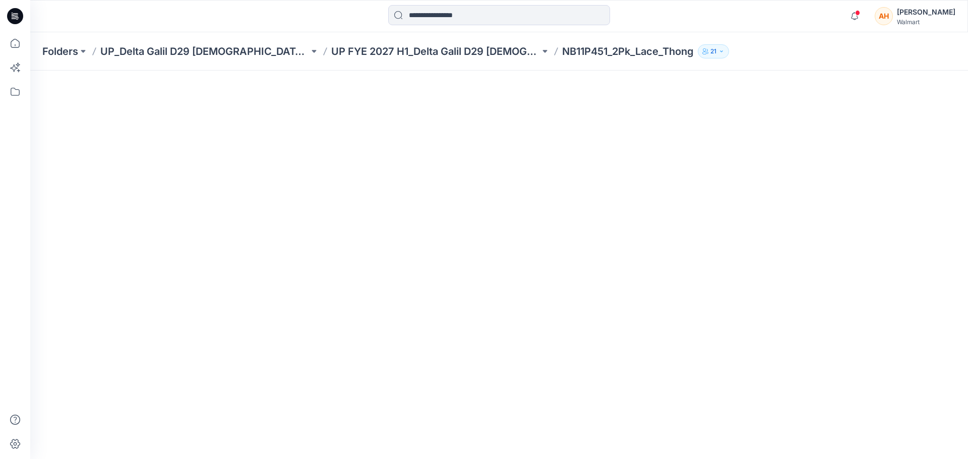
click at [607, 51] on p "NB11P451_2Pk_Lace_Thong" at bounding box center [628, 51] width 132 height 14
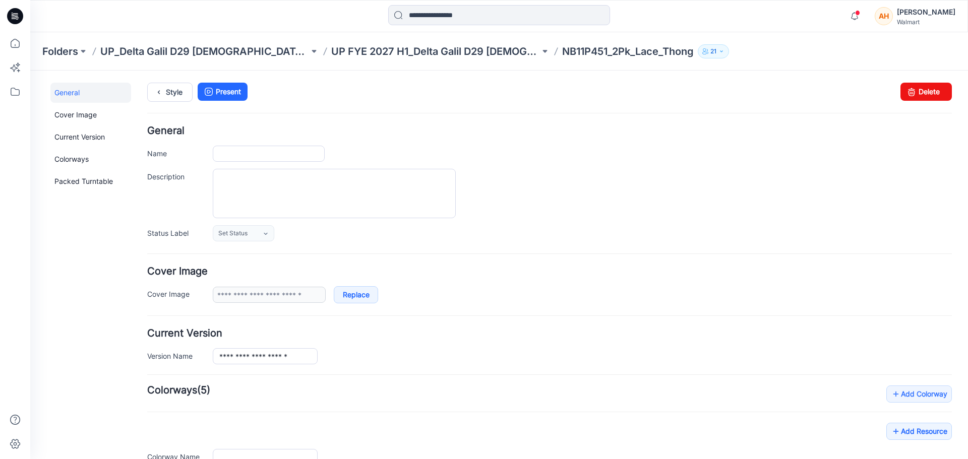
type input "**********"
click at [177, 92] on link "Style" at bounding box center [169, 92] width 45 height 19
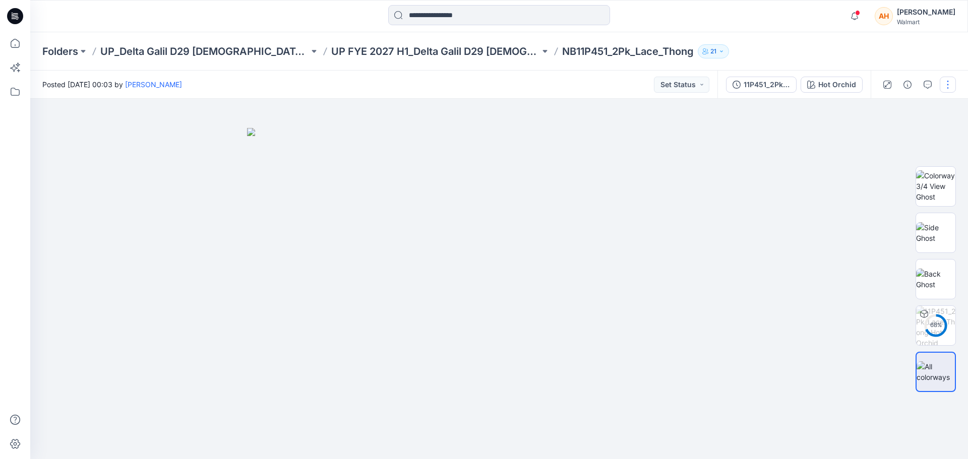
click at [949, 85] on button "button" at bounding box center [948, 85] width 16 height 16
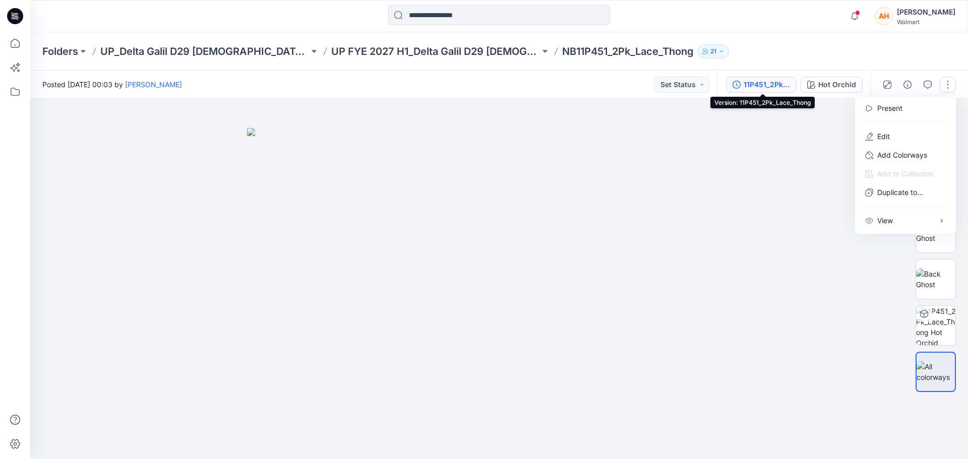
click at [736, 86] on icon "button" at bounding box center [737, 85] width 8 height 8
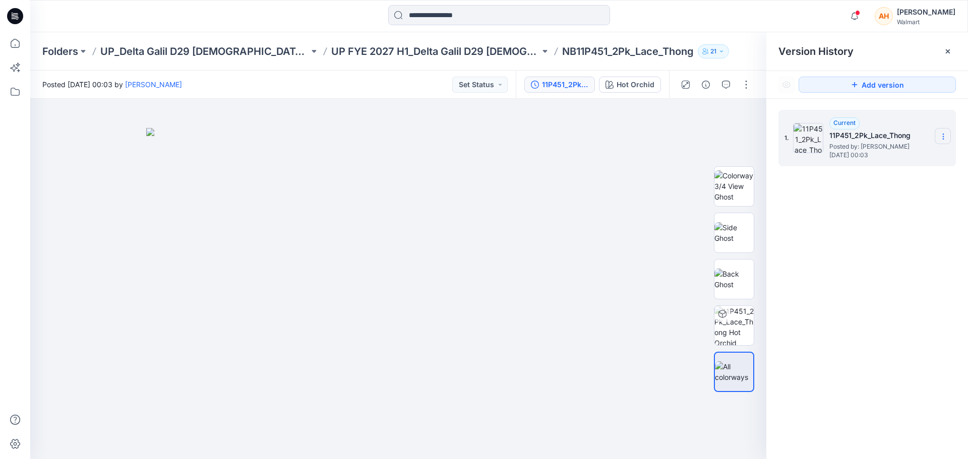
click at [941, 134] on icon at bounding box center [944, 137] width 8 height 8
click at [839, 212] on div "1. Current 11P451_2Pk_Lace_Thong Posted by: [PERSON_NAME] [DATE] 00:03" at bounding box center [868, 286] width 202 height 375
click at [939, 137] on section at bounding box center [943, 136] width 16 height 16
click at [663, 180] on div at bounding box center [398, 279] width 736 height 361
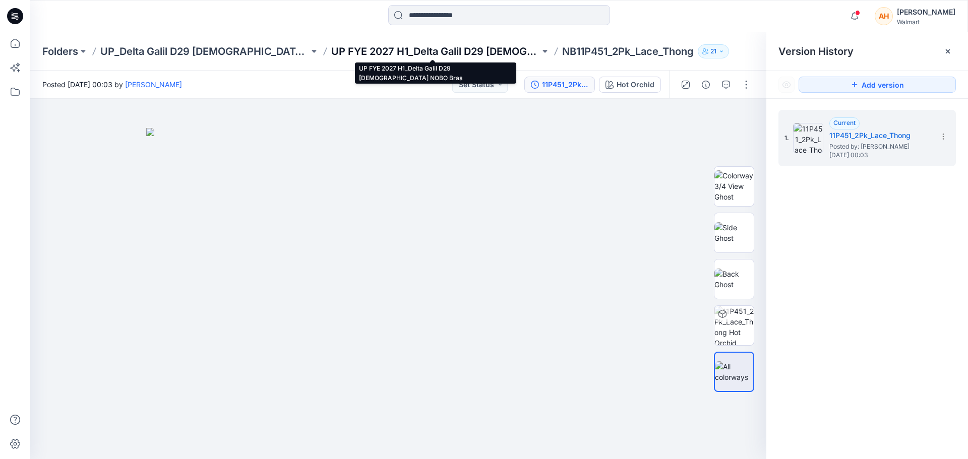
click at [493, 52] on p "UP FYE 2027 H1_Delta Galil D29 [DEMOGRAPHIC_DATA] NOBO Bras" at bounding box center [435, 51] width 209 height 14
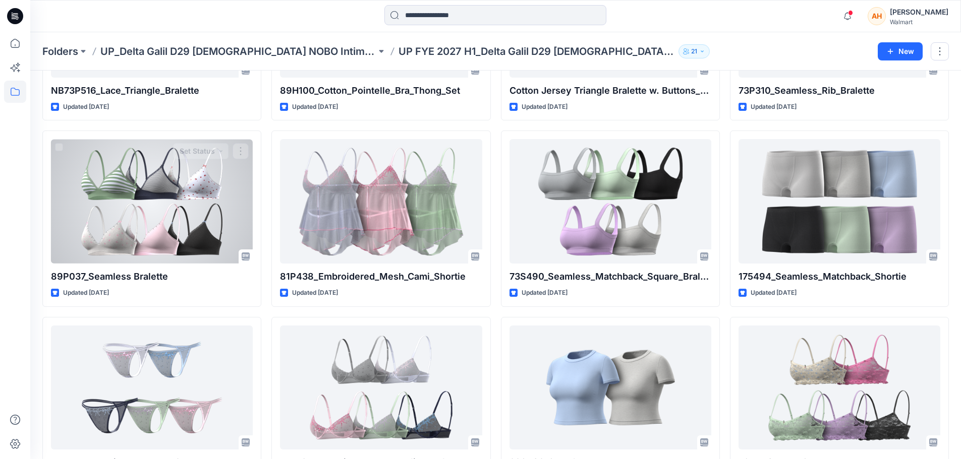
scroll to position [1360, 0]
